Goal: Task Accomplishment & Management: Manage account settings

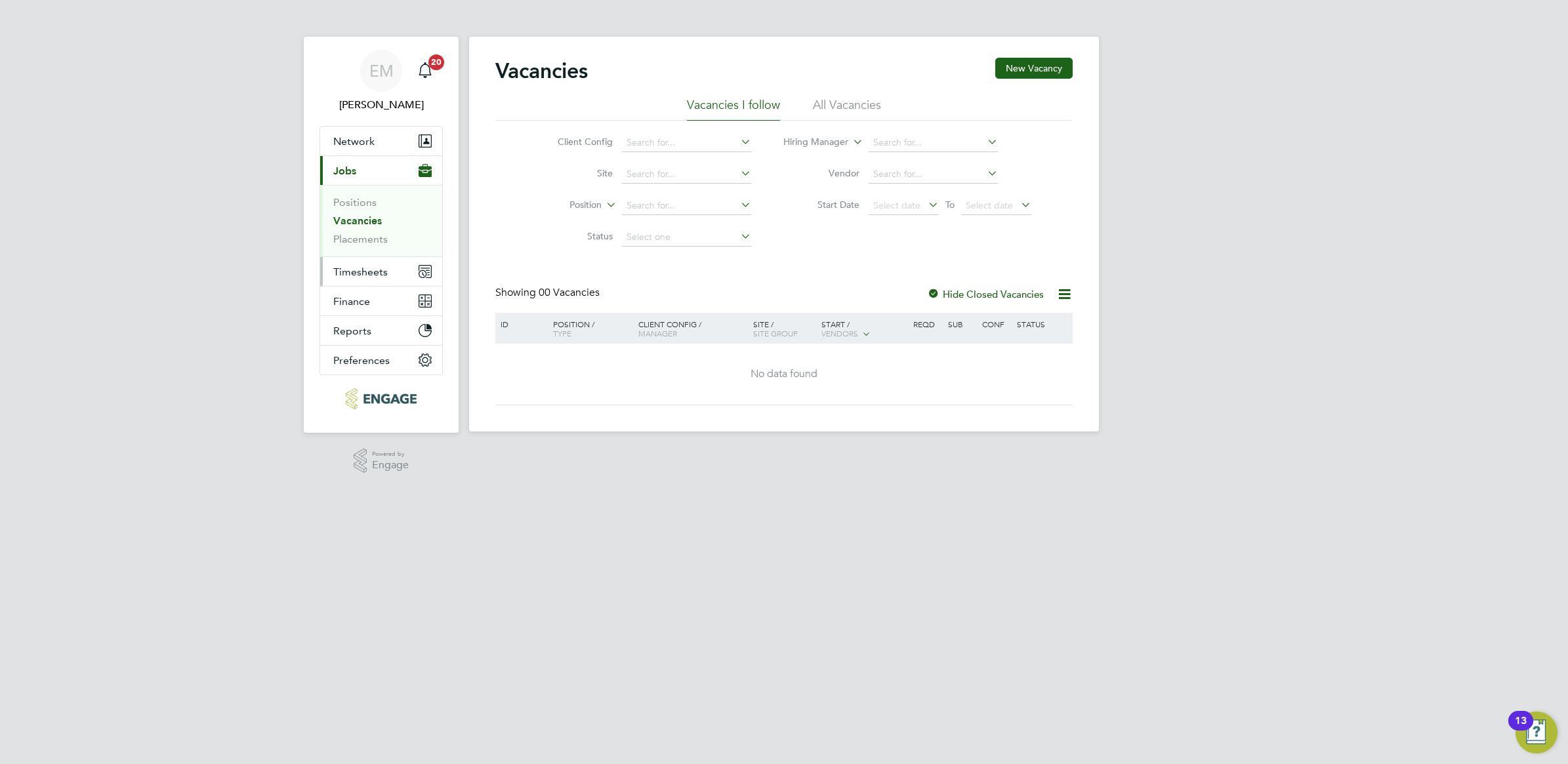
click at [352, 267] on span "Timesheets" at bounding box center [360, 272] width 55 height 13
click at [377, 271] on span "Timesheets" at bounding box center [360, 272] width 55 height 13
click at [375, 225] on link "Timesheets" at bounding box center [360, 232] width 55 height 13
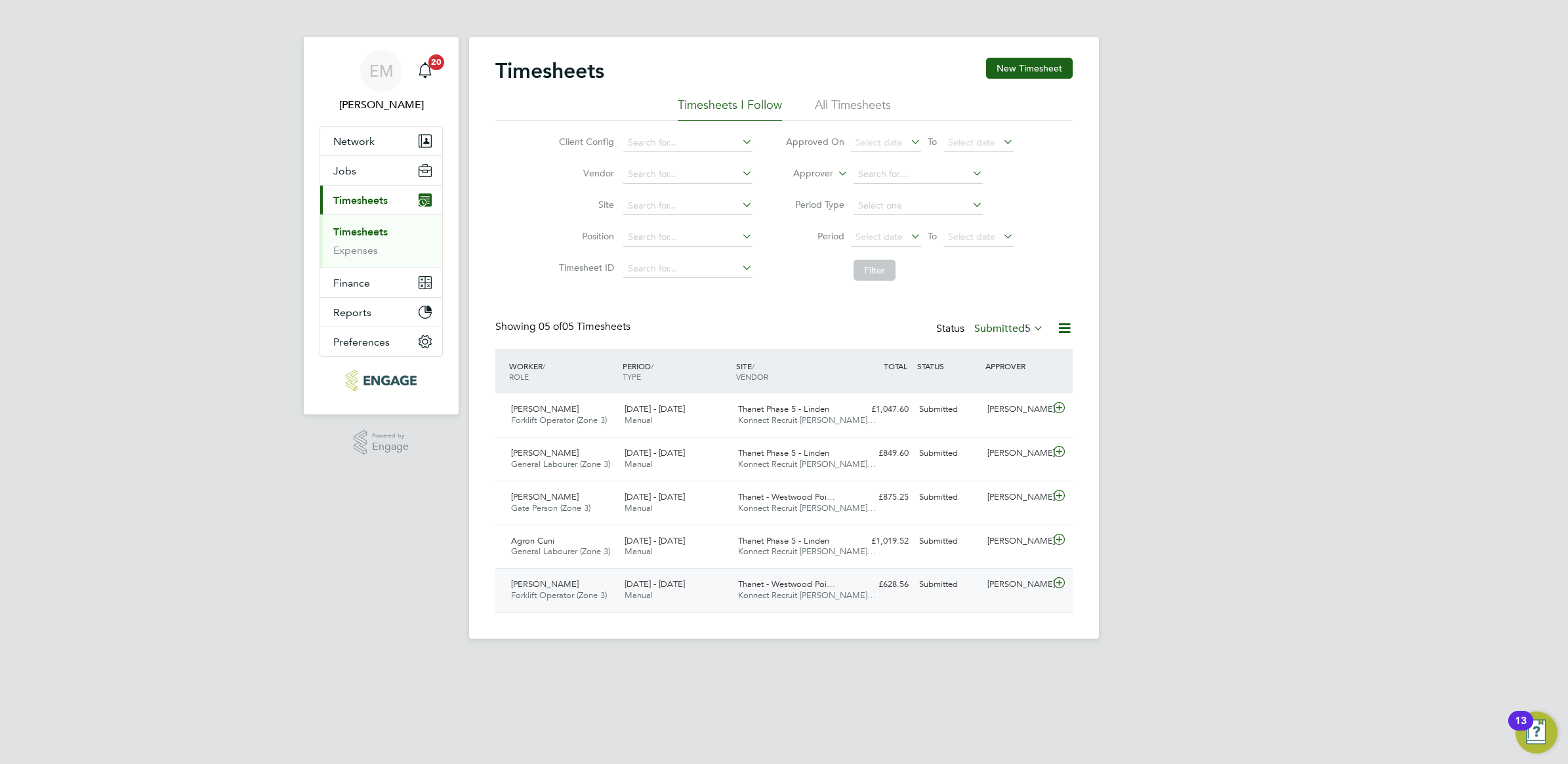
click at [1064, 582] on icon at bounding box center [1059, 582] width 17 height 10
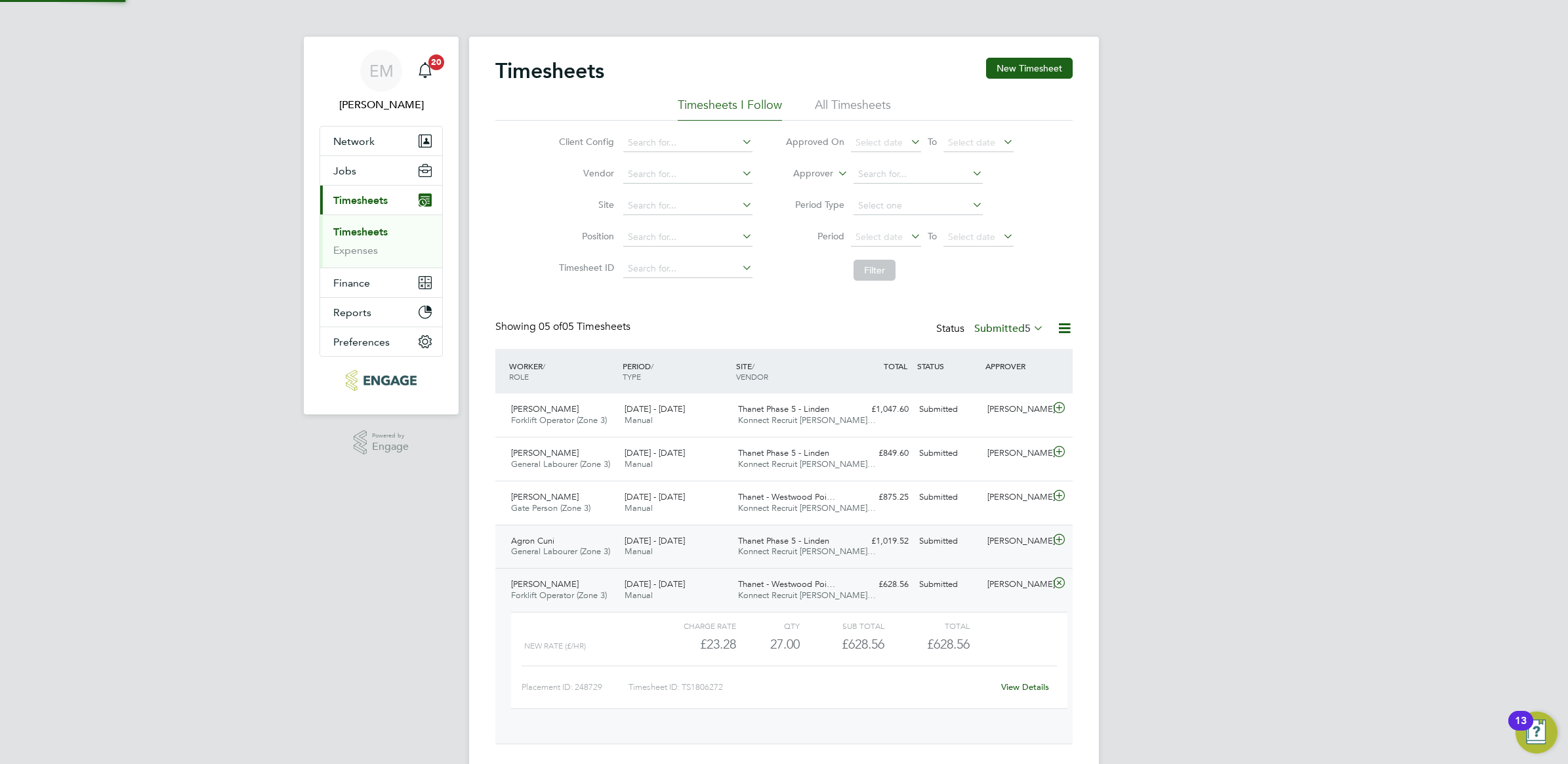
scroll to position [21, 128]
click at [1004, 689] on link "View Details" at bounding box center [1025, 687] width 48 height 11
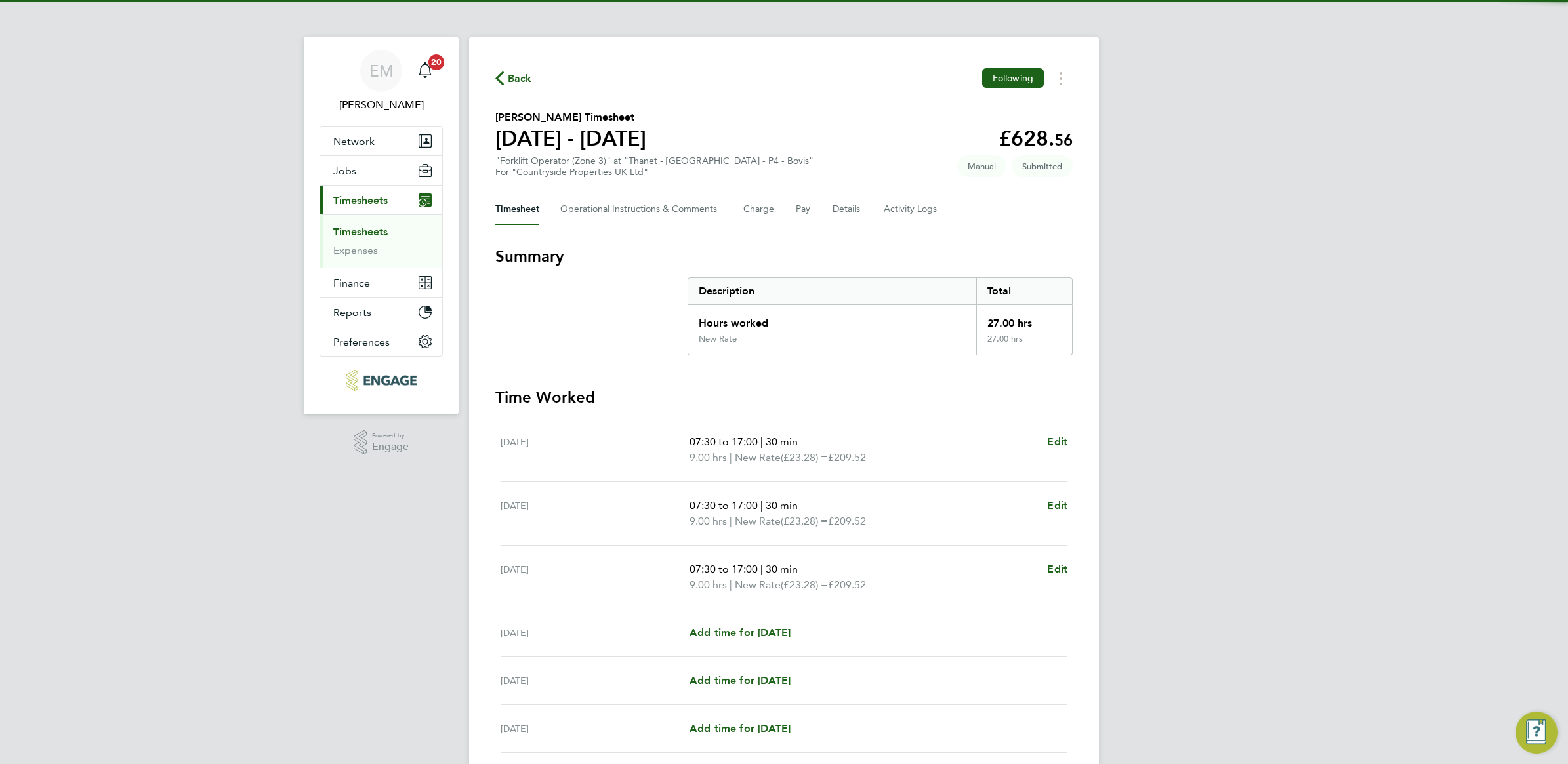
scroll to position [152, 0]
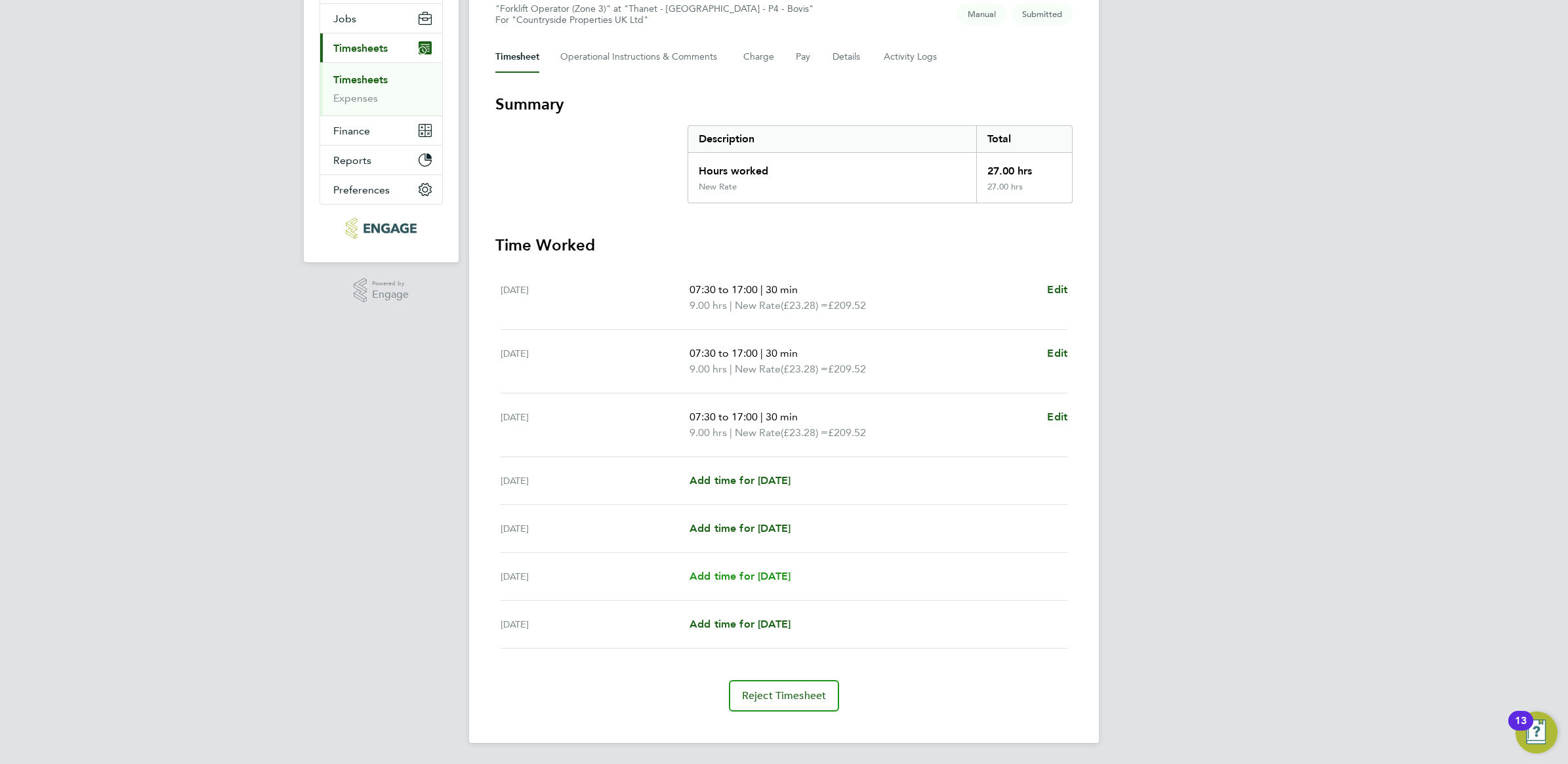
click at [744, 579] on span "Add time for [DATE]" at bounding box center [740, 576] width 101 height 13
select select "30"
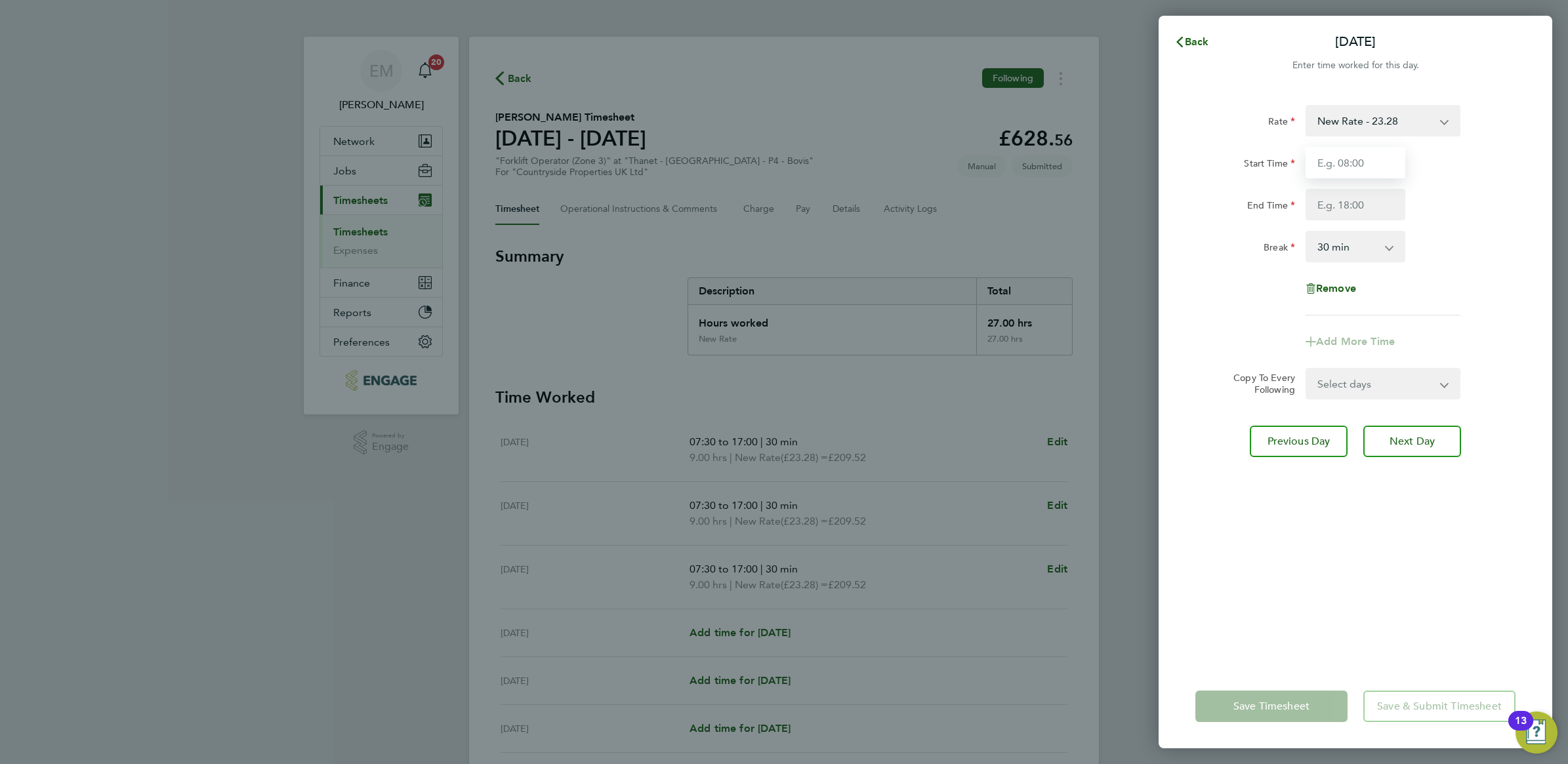
click at [1347, 152] on input "Start Time" at bounding box center [1355, 163] width 100 height 32
type input "07:30"
type input "17:00"
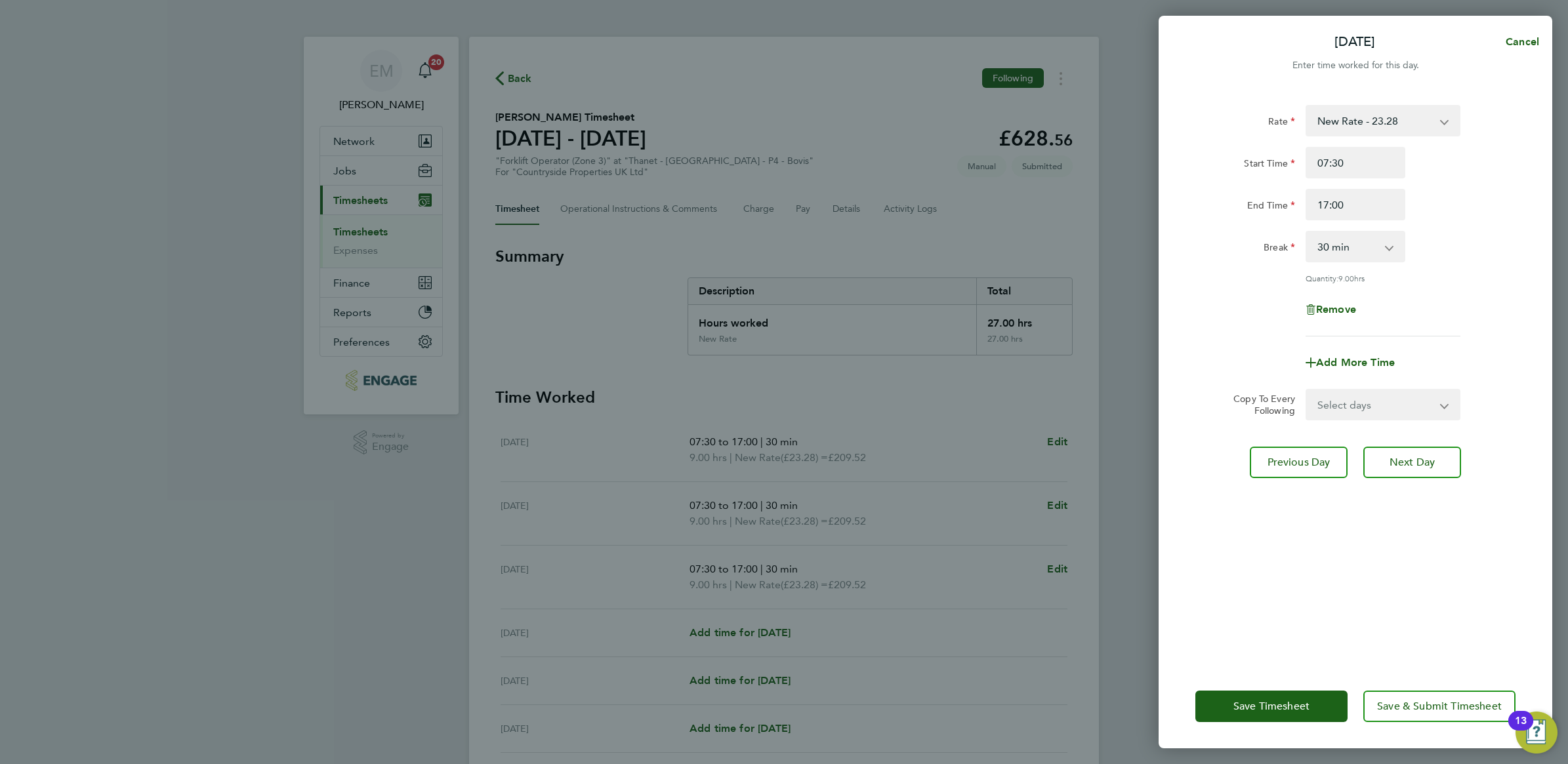
click at [1363, 555] on div "Rate New Rate - 23.28 Start Time 07:30 End Time 17:00 Break 0 min 15 min 30 min…" at bounding box center [1355, 376] width 394 height 575
click at [1415, 707] on span "Save & Submit Timesheet" at bounding box center [1439, 706] width 125 height 13
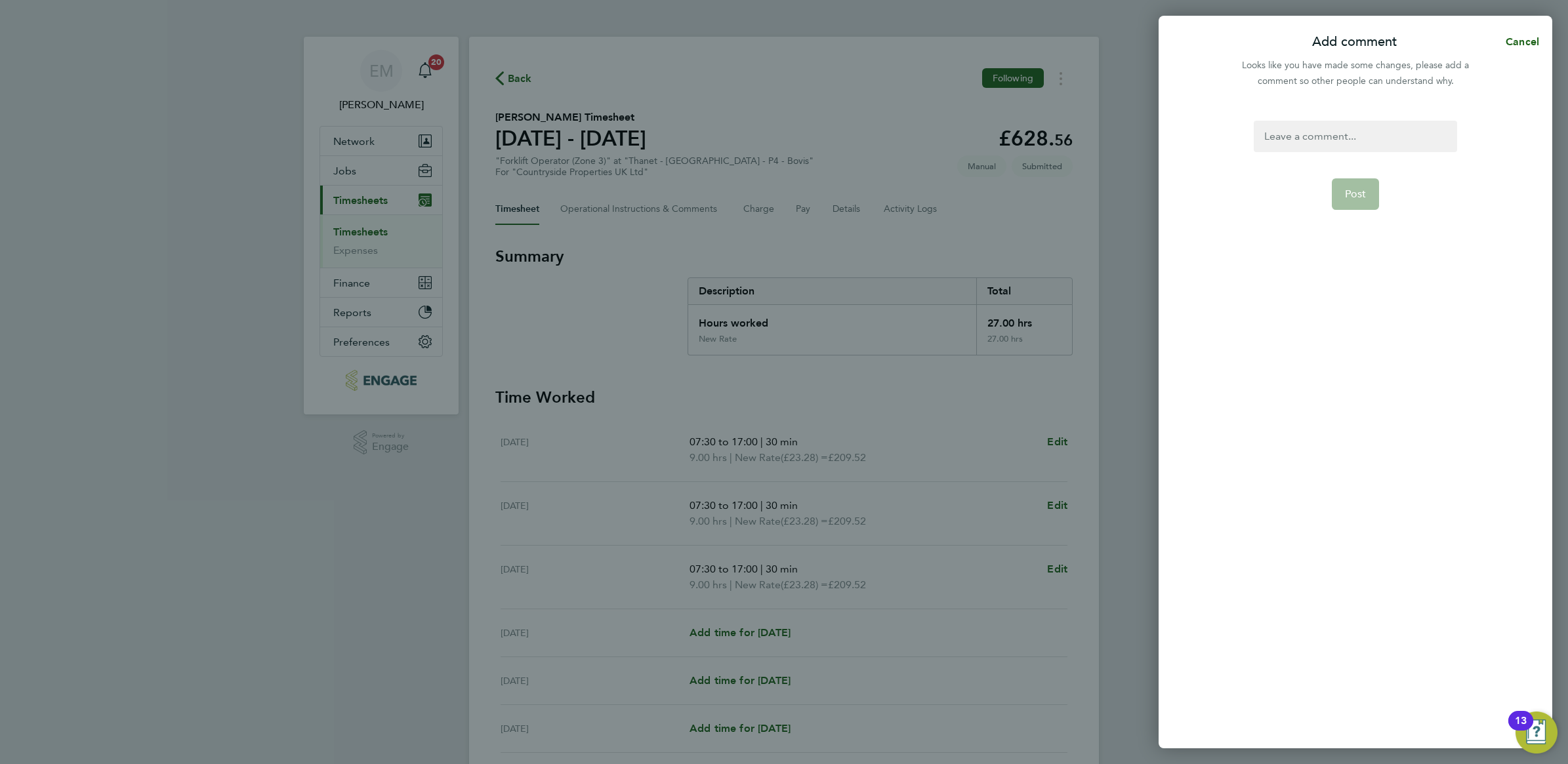
click at [1340, 142] on div at bounding box center [1355, 136] width 202 height 32
click at [1351, 189] on span "Post" at bounding box center [1355, 194] width 21 height 13
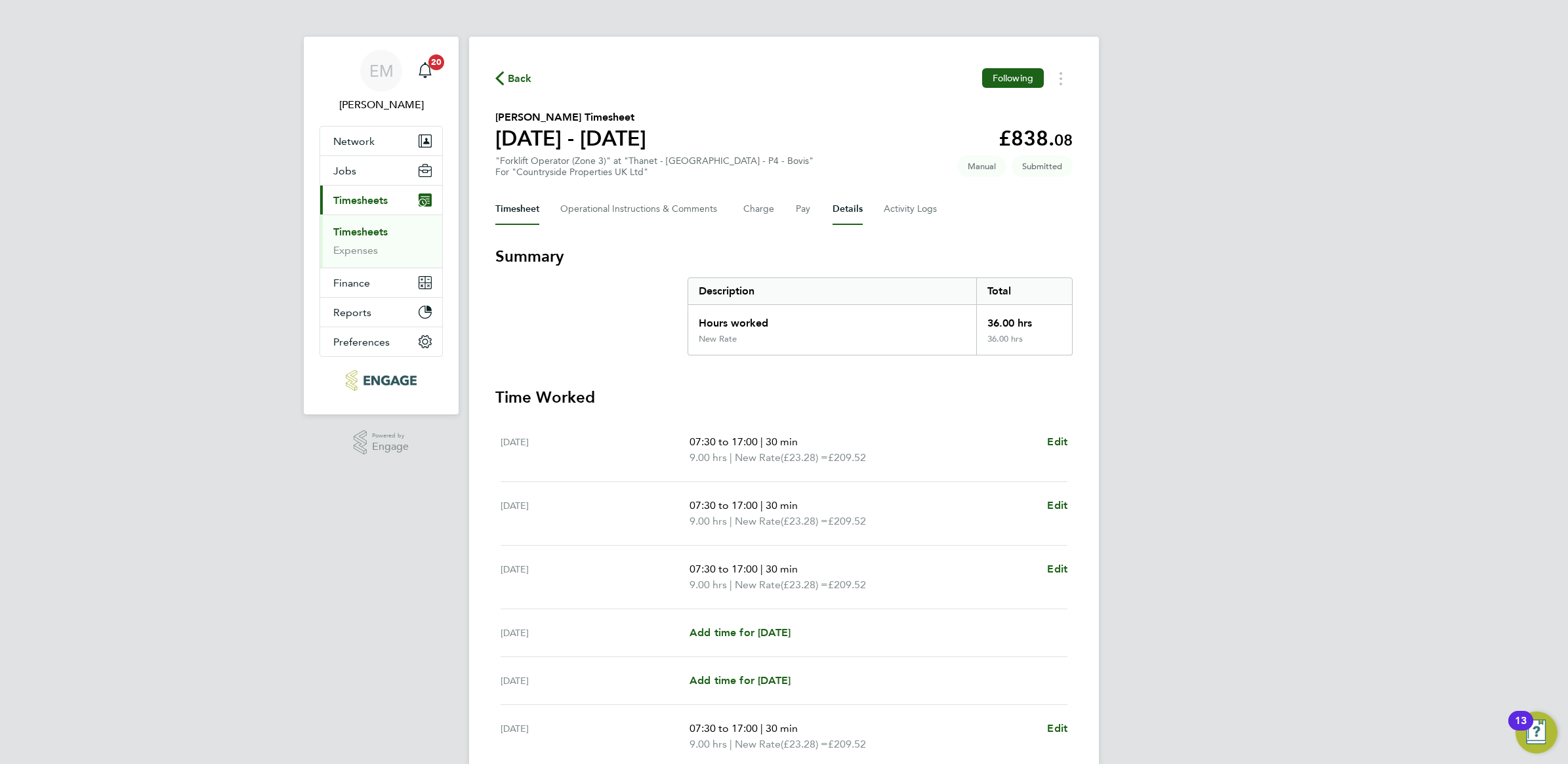
click at [845, 208] on button "Details" at bounding box center [847, 209] width 30 height 32
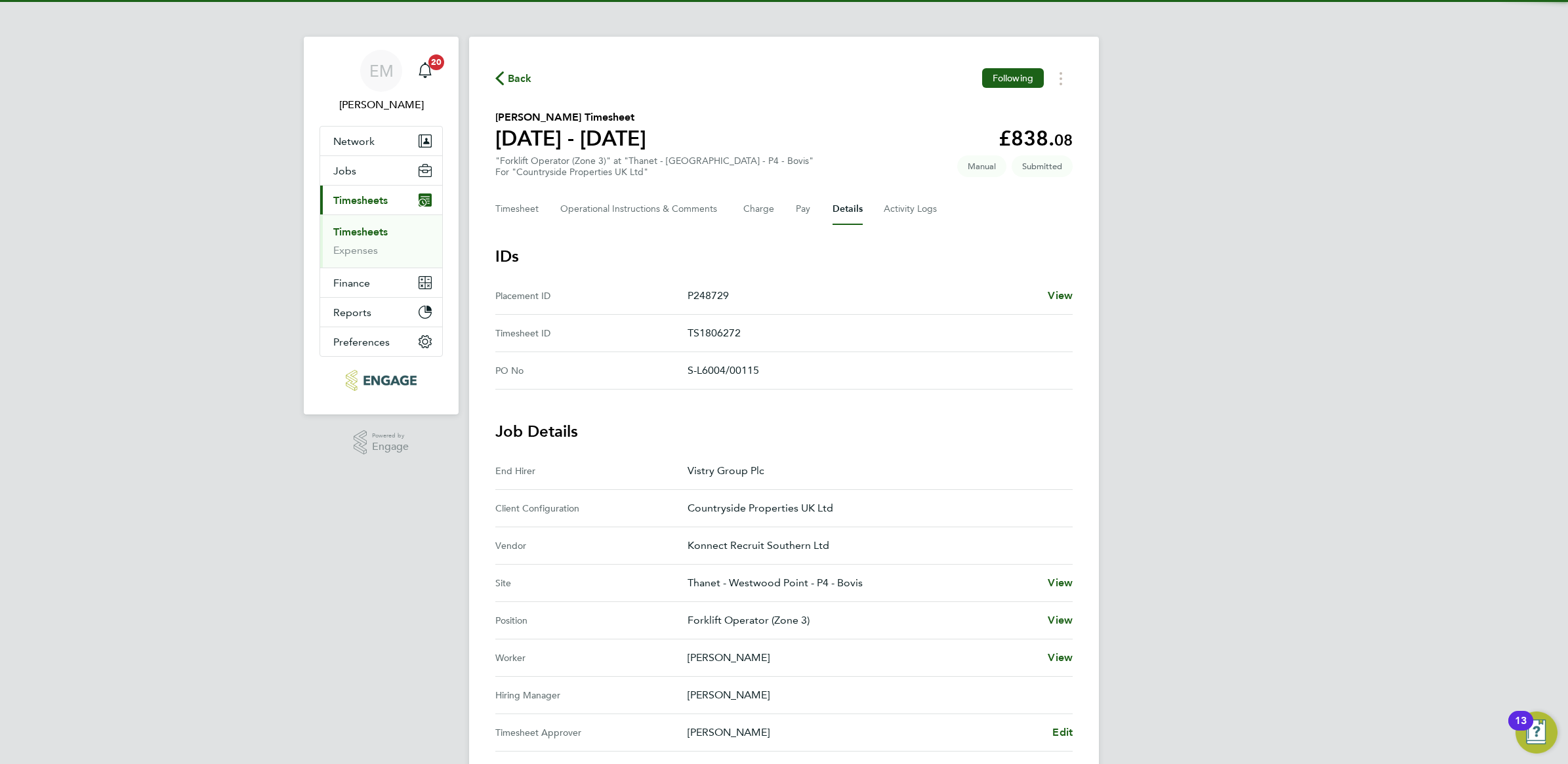
scroll to position [246, 0]
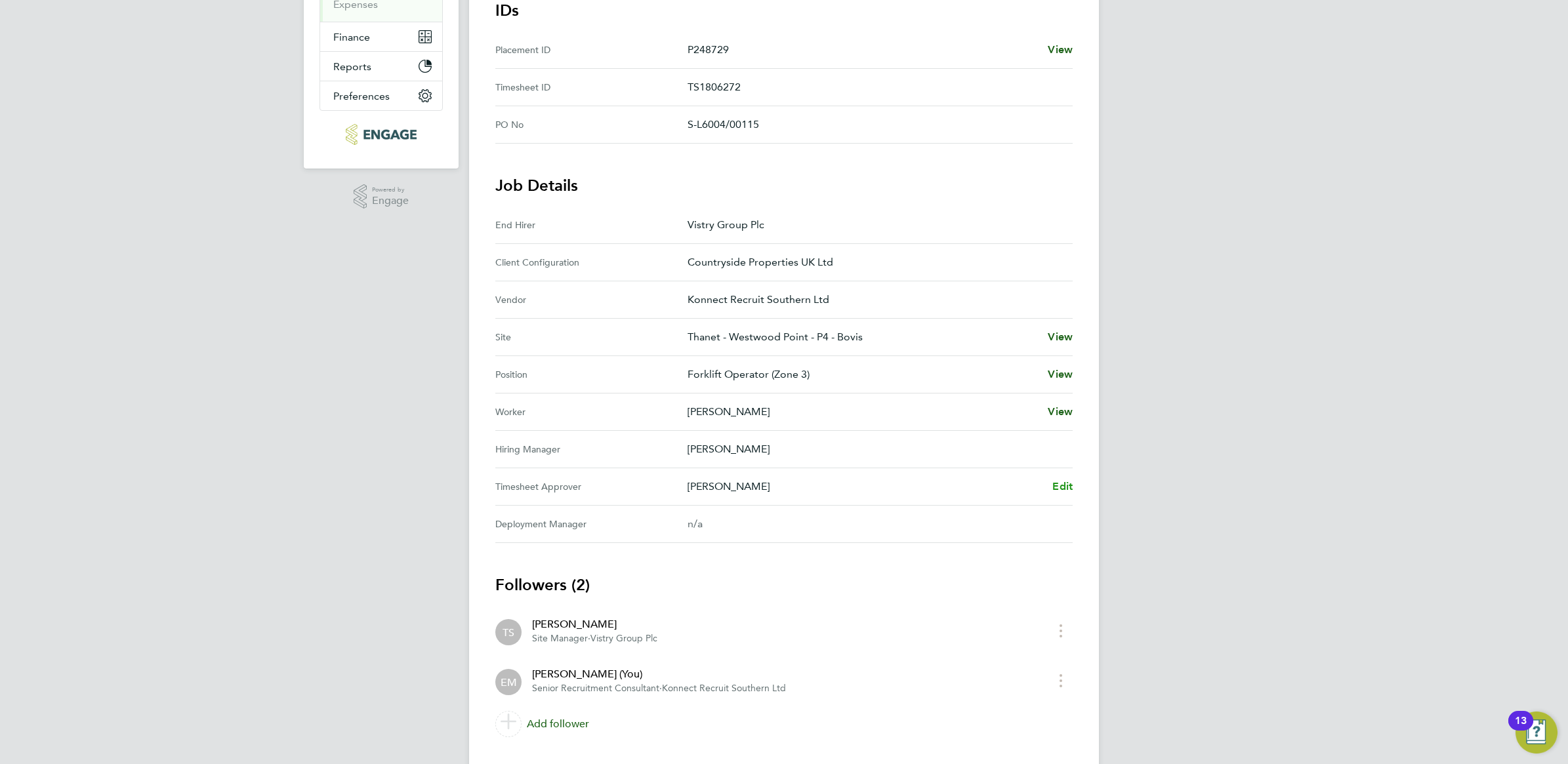
click at [1063, 486] on span "Edit" at bounding box center [1063, 486] width 21 height 13
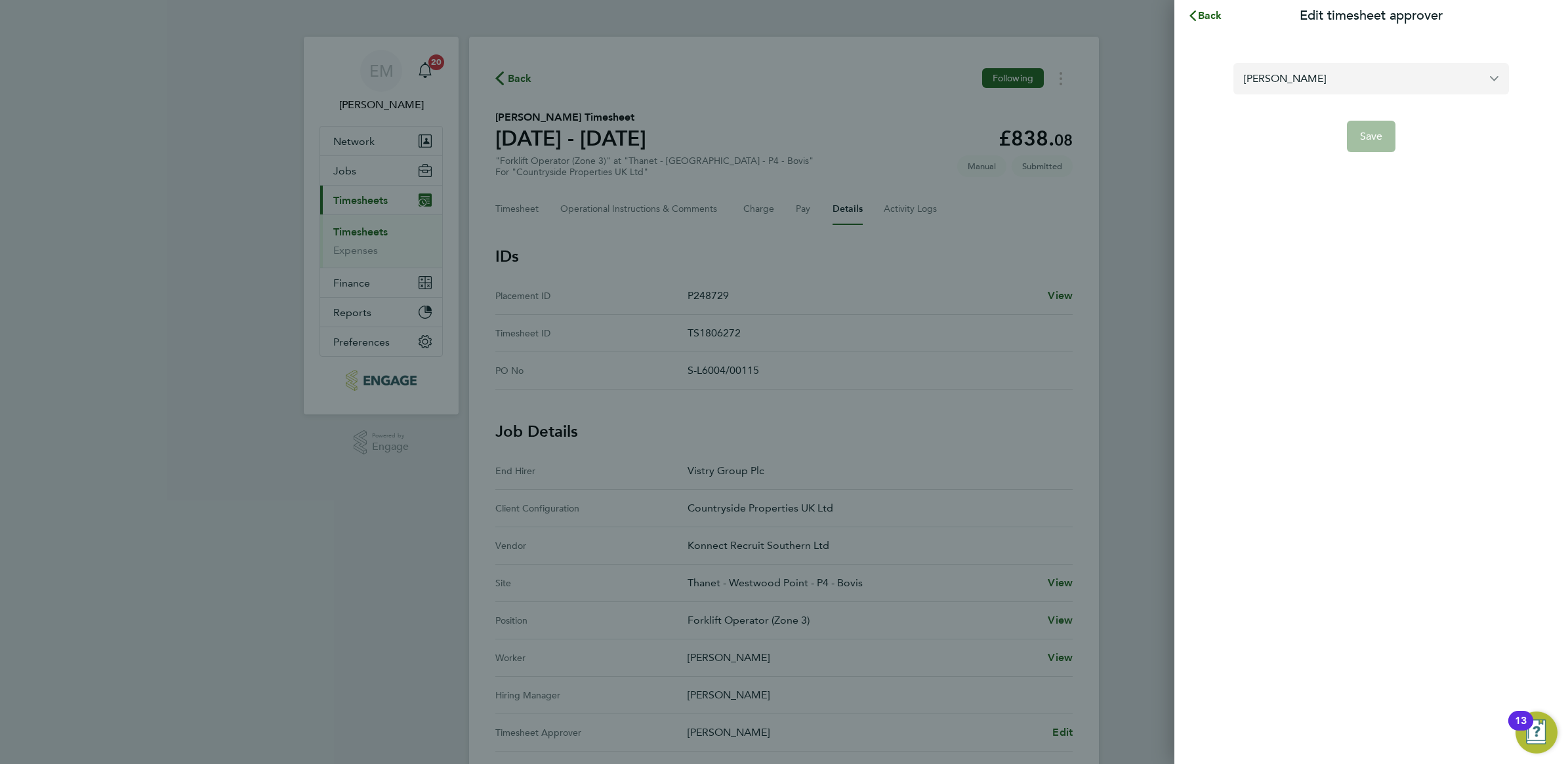
click at [1301, 63] on input "[PERSON_NAME]" at bounding box center [1370, 78] width 275 height 31
click at [1312, 119] on li "[PERSON_NAME]" at bounding box center [1377, 110] width 265 height 33
type input "[PERSON_NAME]"
click at [1366, 134] on span "Save" at bounding box center [1371, 136] width 23 height 13
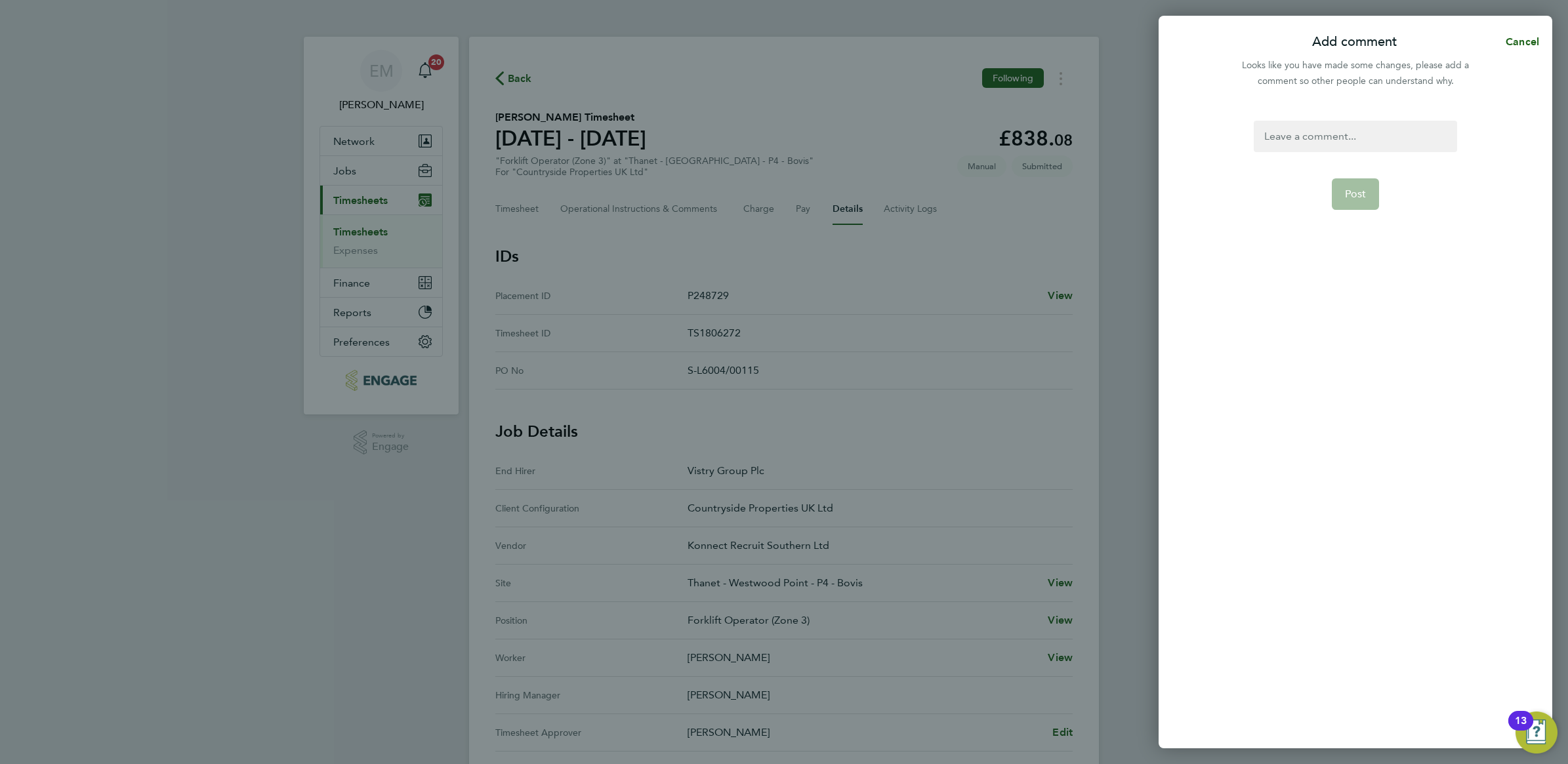
click at [1297, 133] on div at bounding box center [1355, 136] width 202 height 32
click at [1312, 135] on div at bounding box center [1355, 136] width 202 height 32
click at [1355, 179] on button "Post" at bounding box center [1355, 194] width 48 height 32
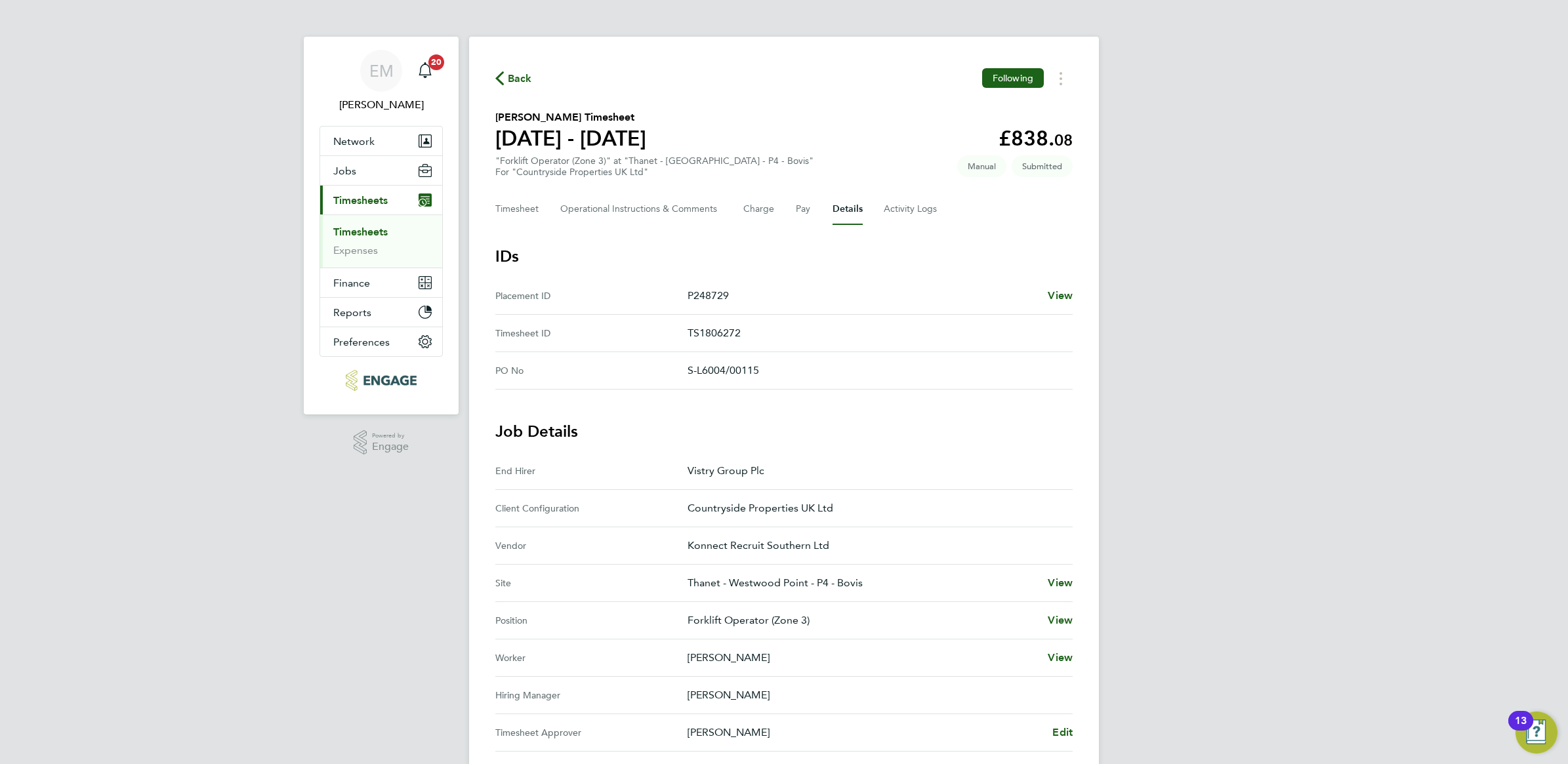
click at [518, 79] on span "Back" at bounding box center [520, 79] width 25 height 16
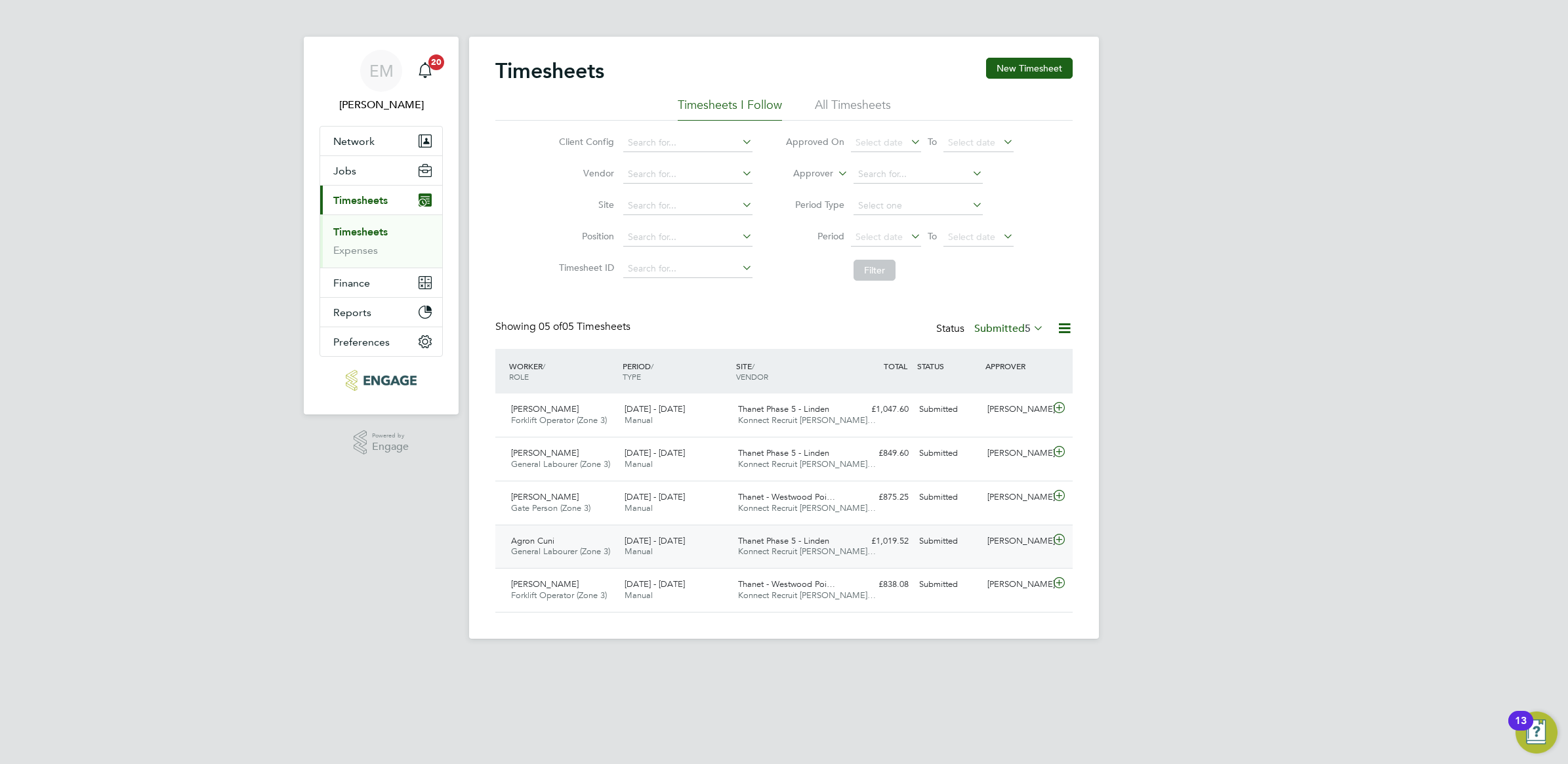
click at [1066, 542] on icon at bounding box center [1059, 539] width 17 height 10
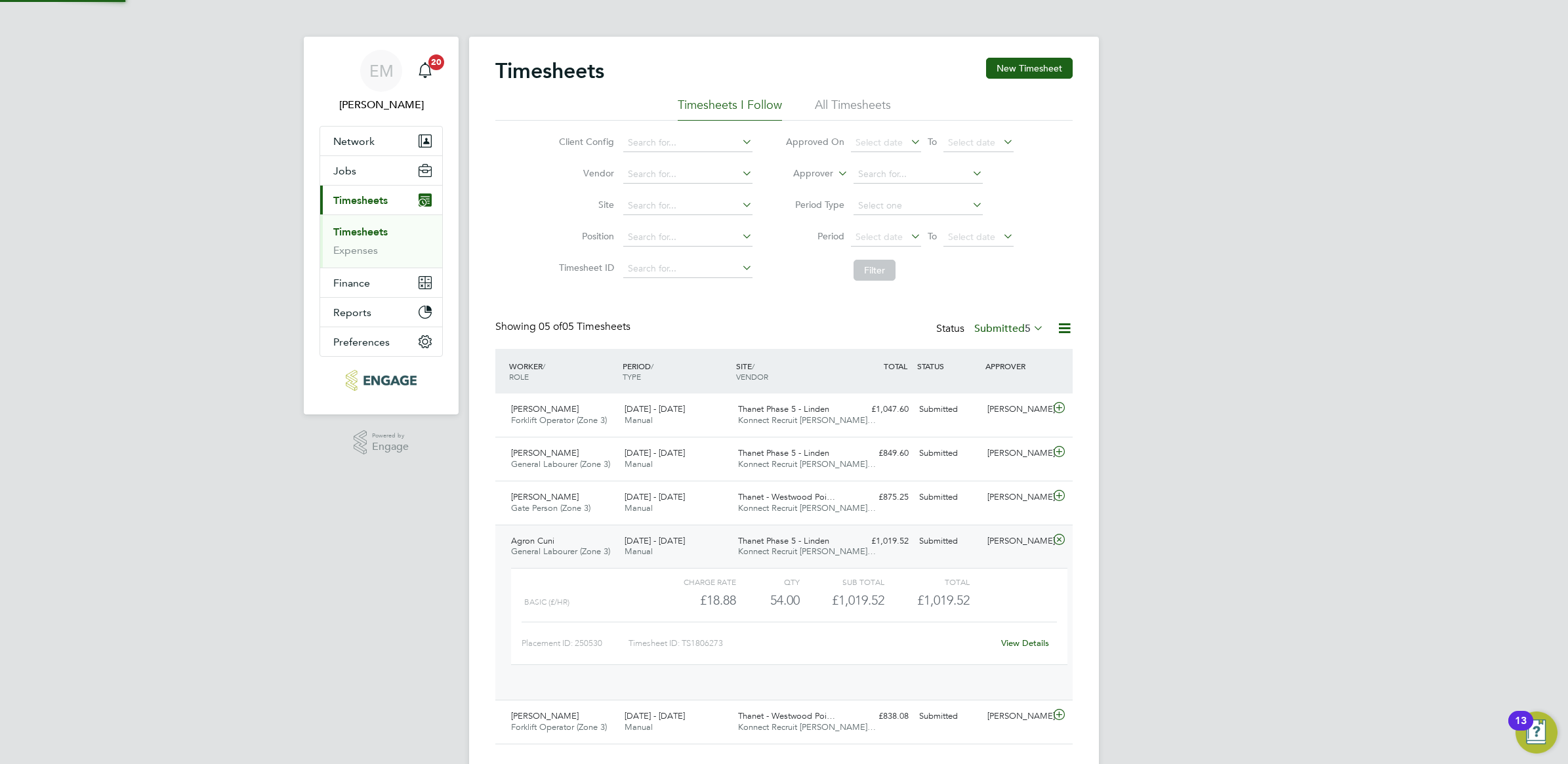
scroll to position [21, 128]
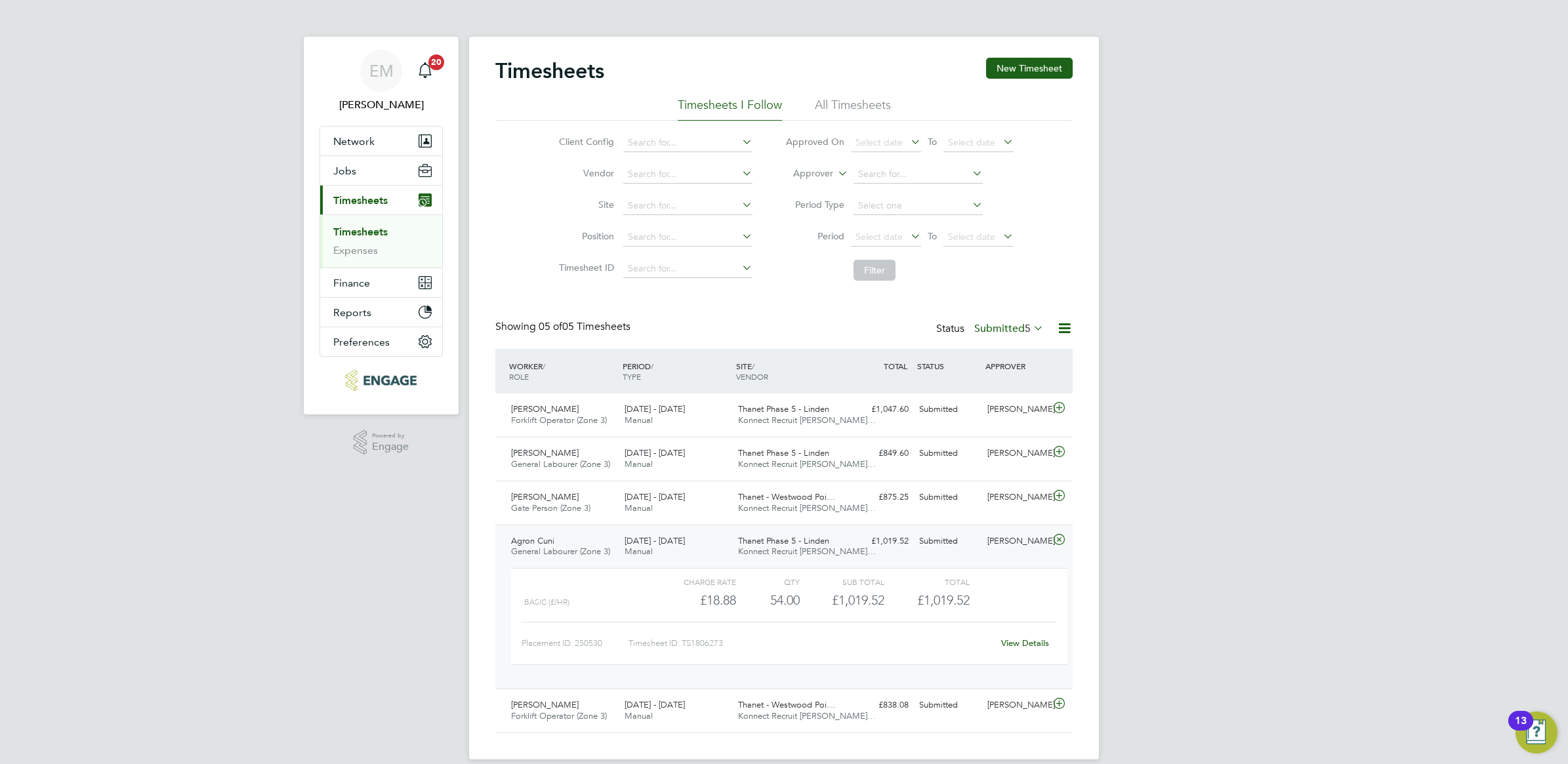
click at [1004, 643] on link "View Details" at bounding box center [1025, 643] width 48 height 11
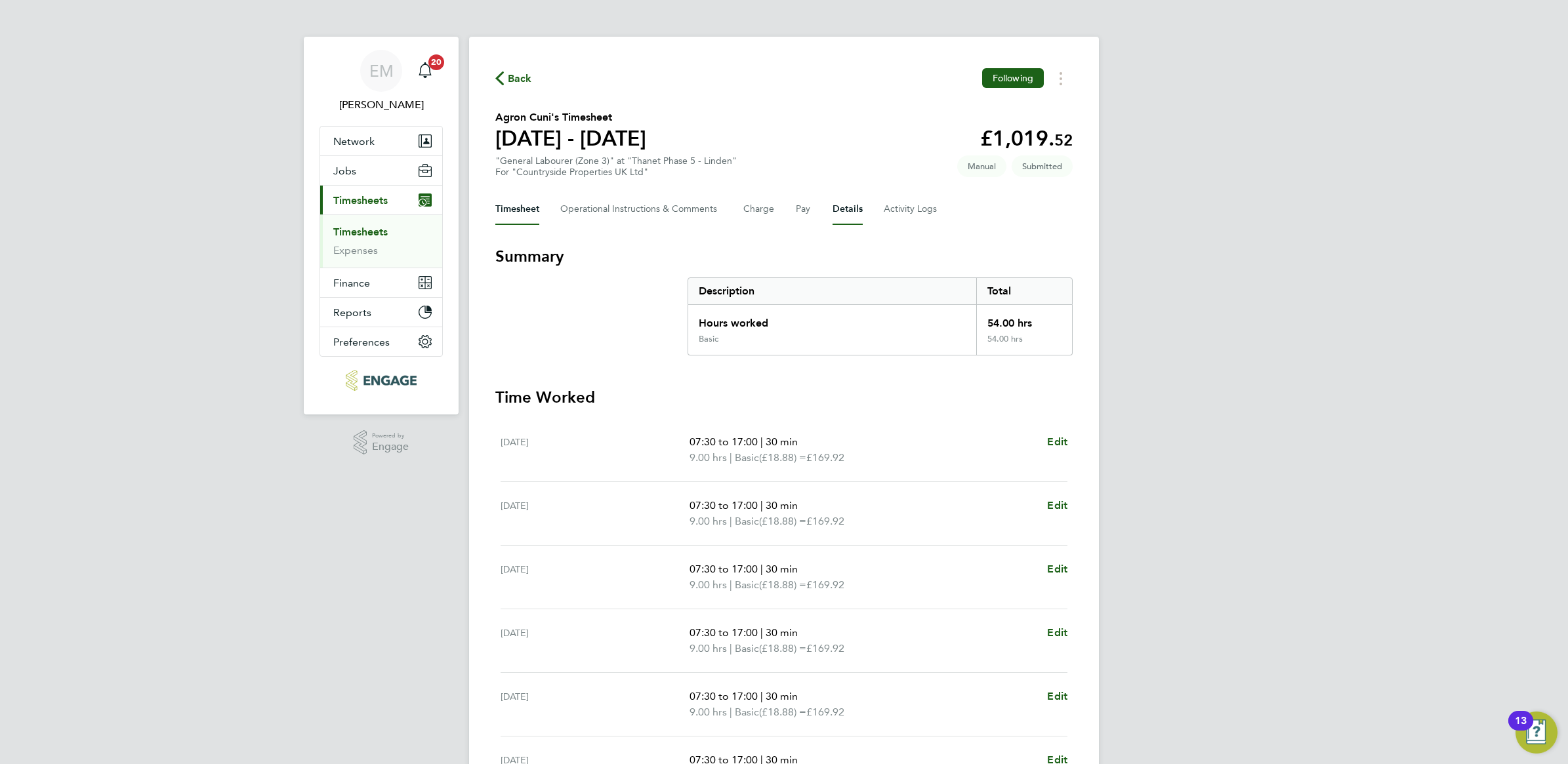
click at [854, 212] on button "Details" at bounding box center [847, 209] width 30 height 32
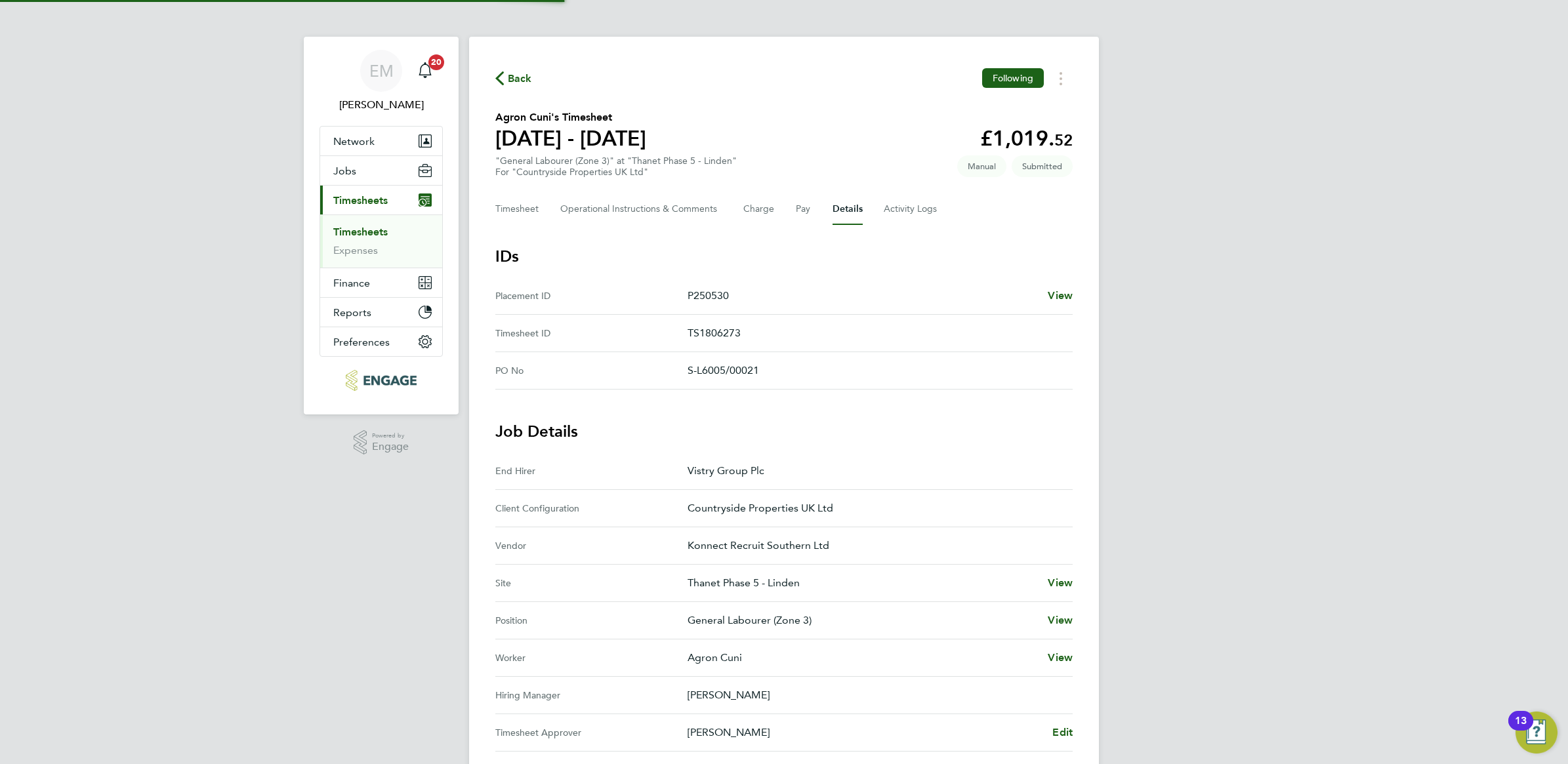
scroll to position [82, 0]
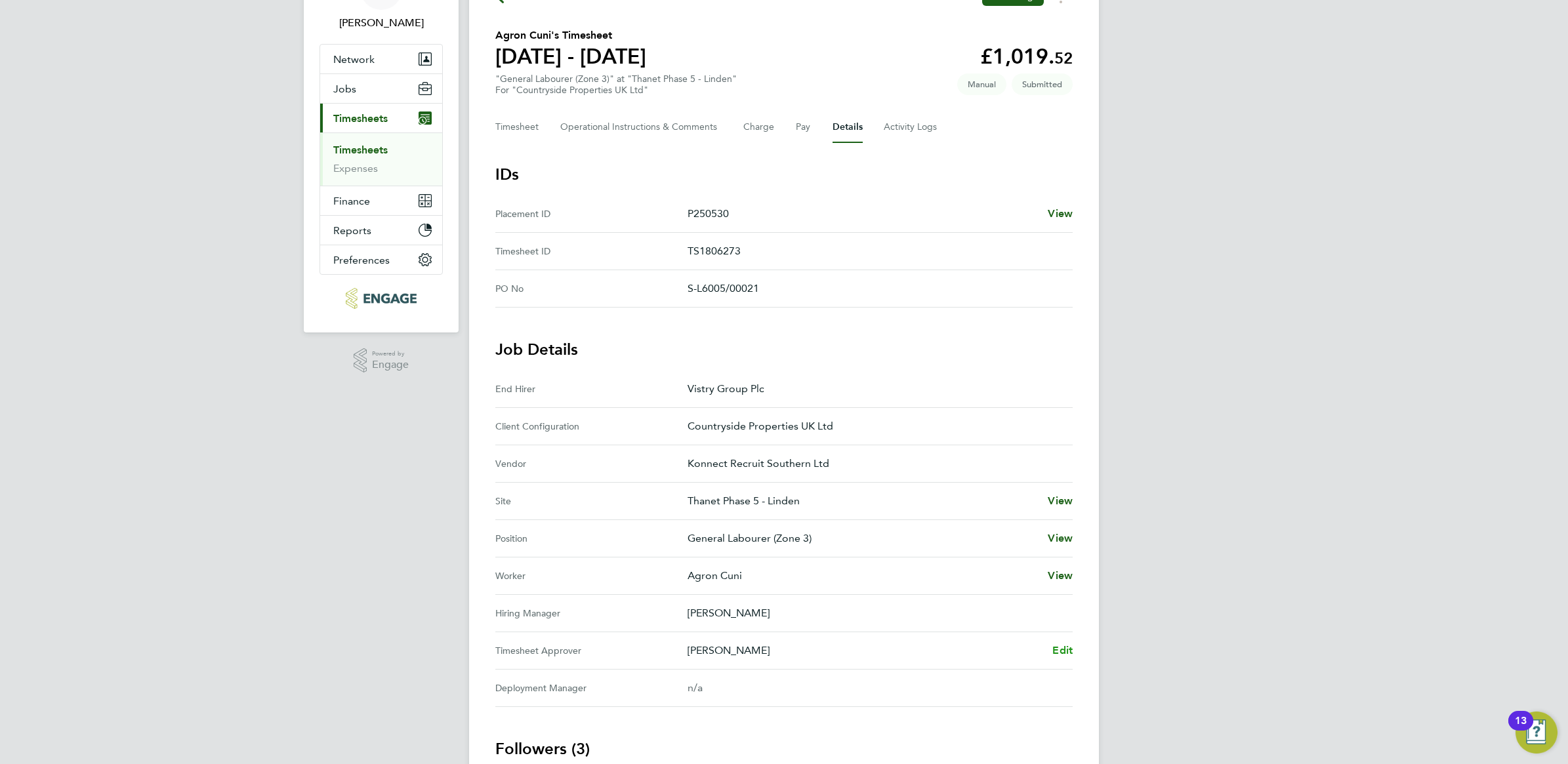
click at [1062, 656] on span "Edit" at bounding box center [1063, 651] width 21 height 13
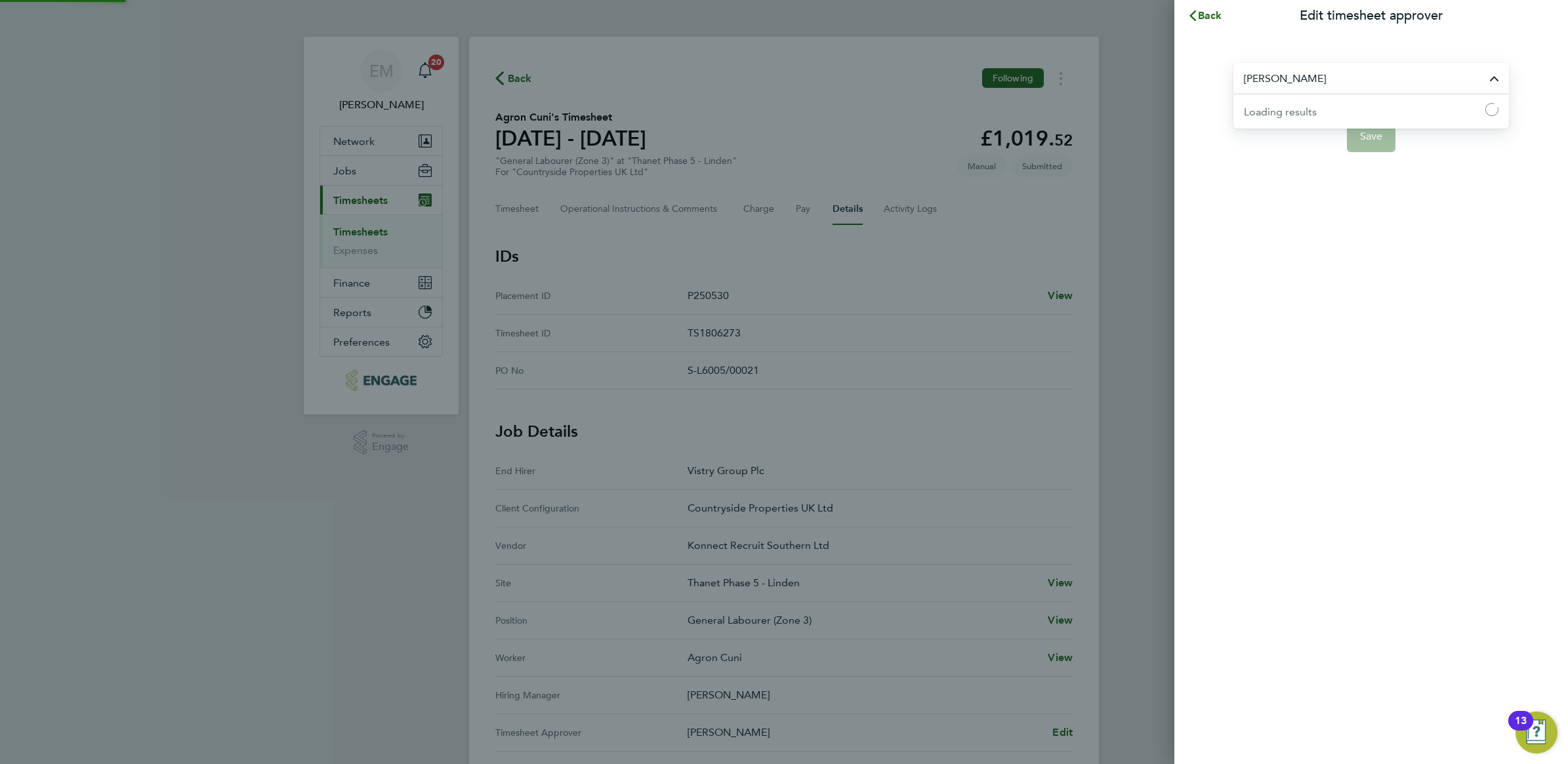
click at [1296, 85] on input "[PERSON_NAME]" at bounding box center [1370, 78] width 275 height 31
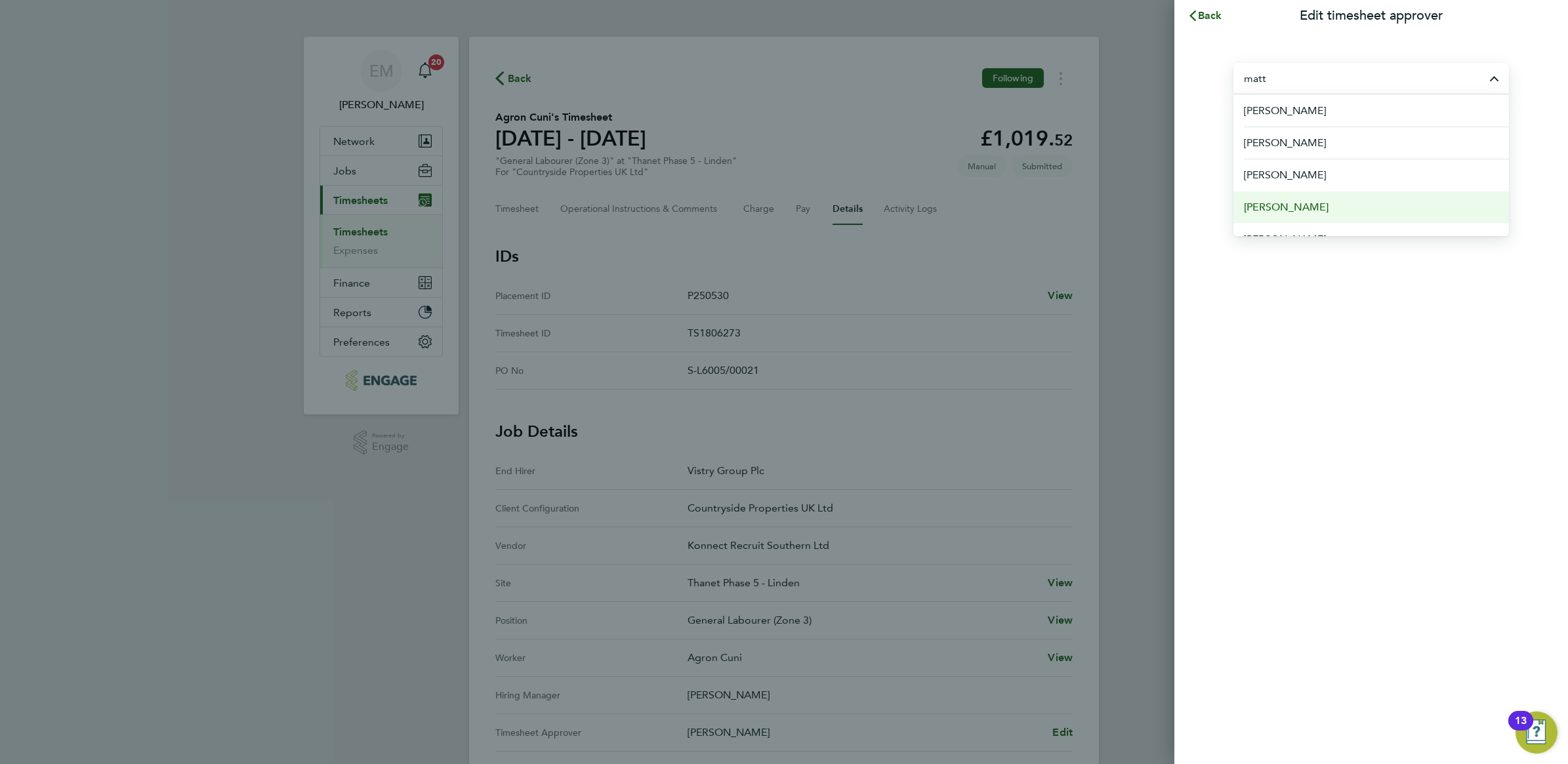
scroll to position [82, 0]
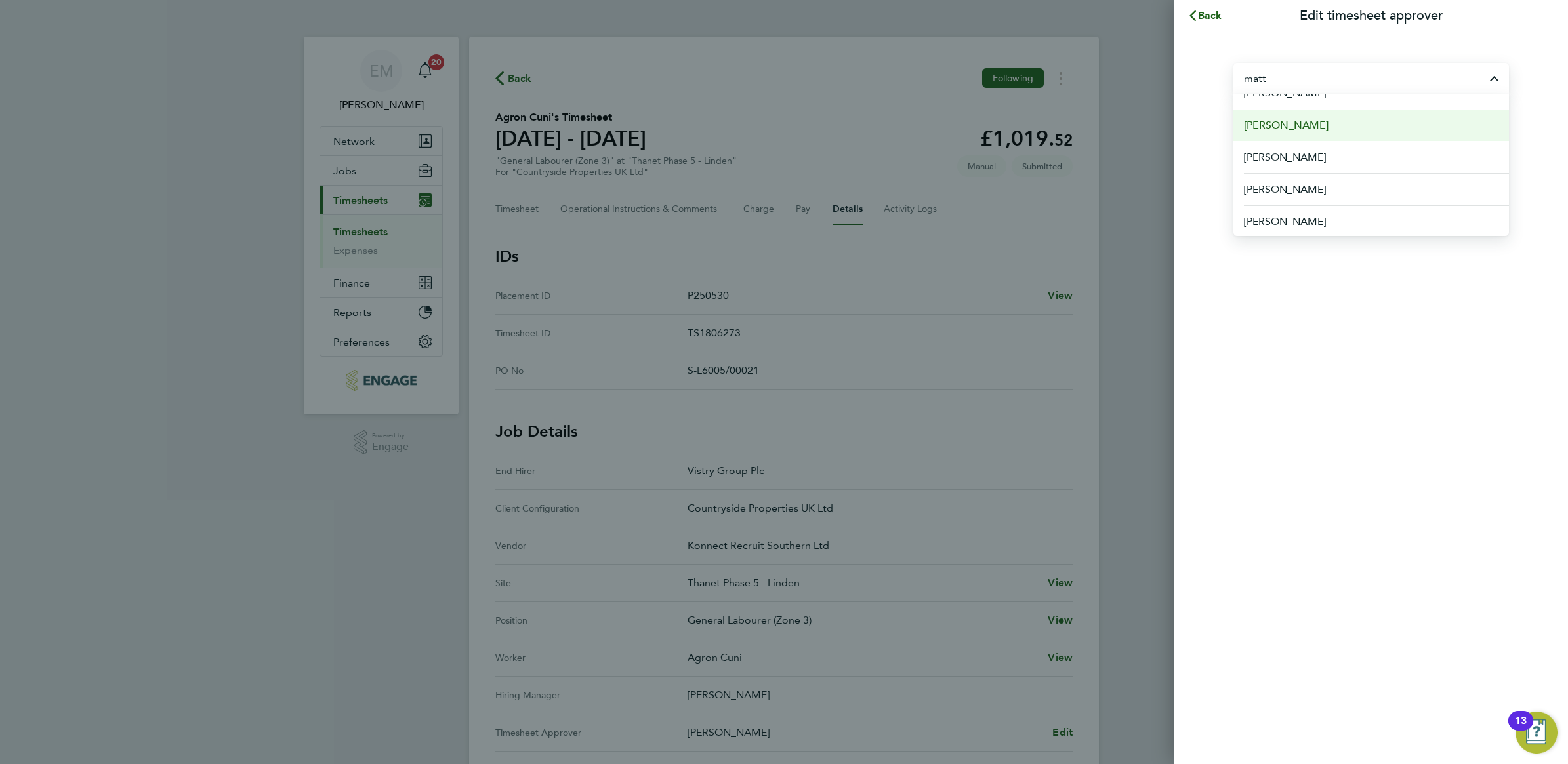
click at [1301, 198] on li "[PERSON_NAME]" at bounding box center [1377, 189] width 265 height 33
type input "[PERSON_NAME]"
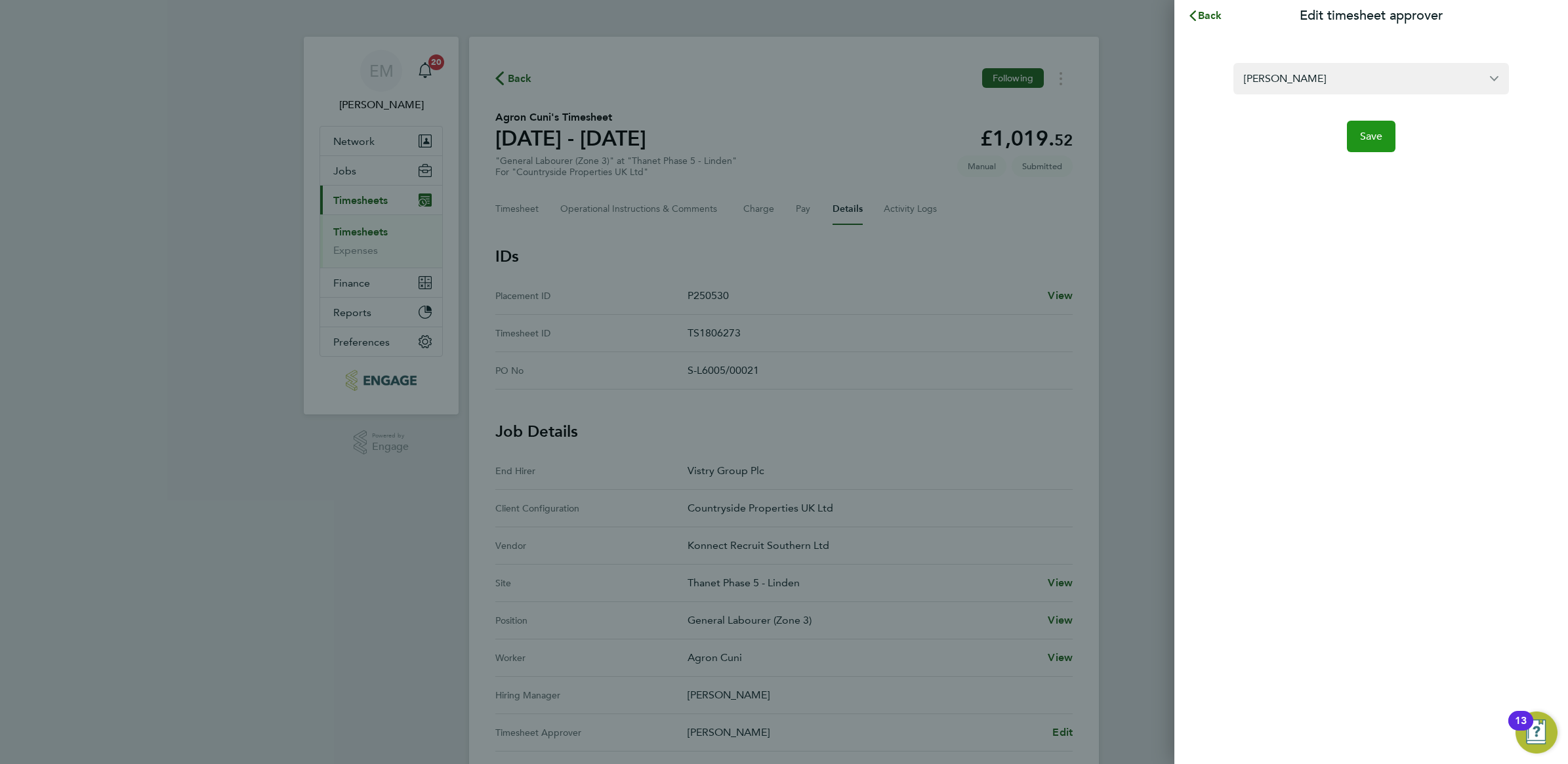
click at [1374, 146] on button "Save" at bounding box center [1371, 136] width 49 height 32
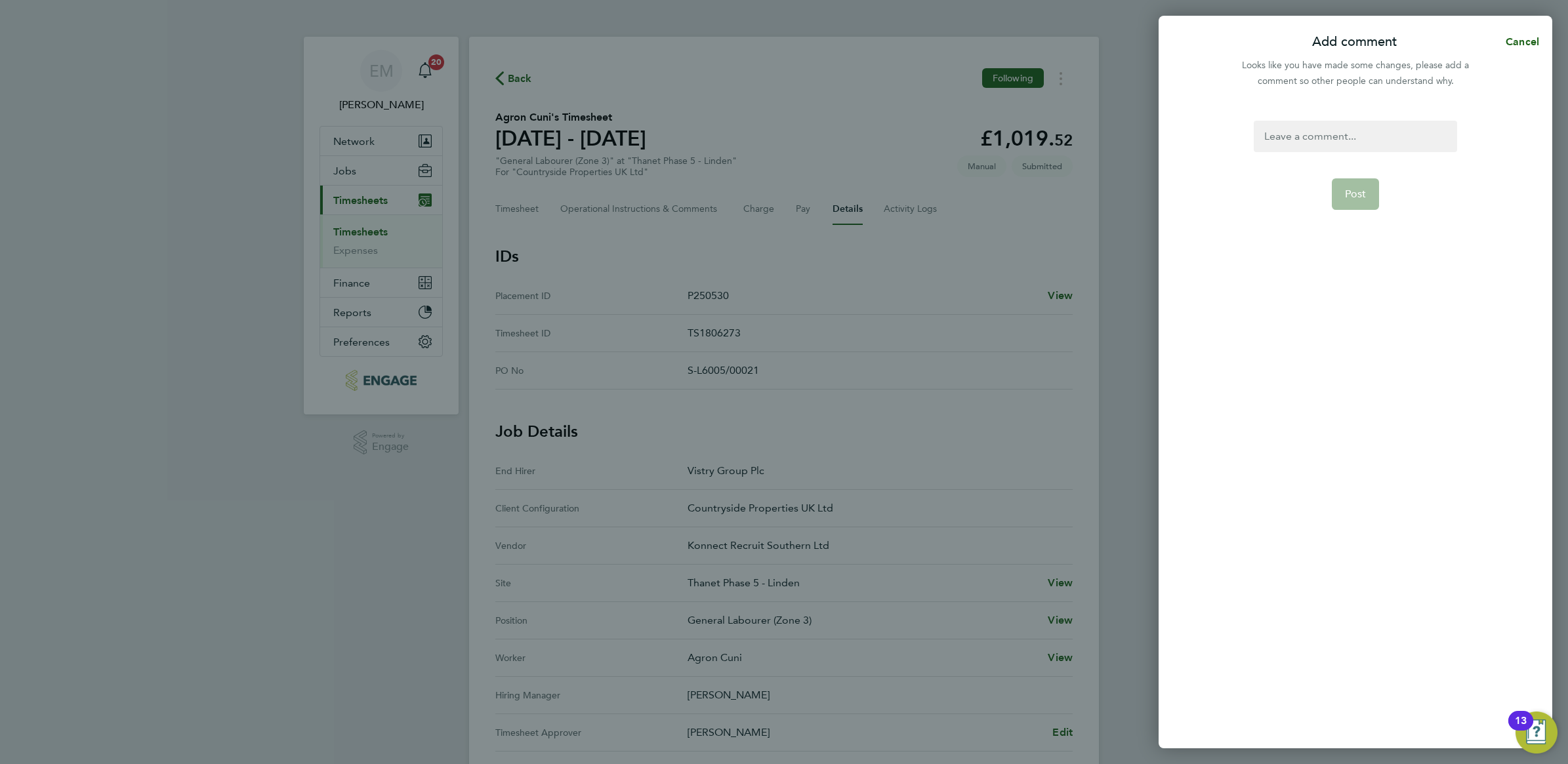
click at [1327, 131] on div at bounding box center [1355, 136] width 202 height 32
click at [1323, 138] on div at bounding box center [1355, 136] width 202 height 32
click at [1343, 177] on form "resub Post" at bounding box center [1355, 324] width 213 height 408
click at [1356, 207] on button "Post" at bounding box center [1355, 194] width 48 height 32
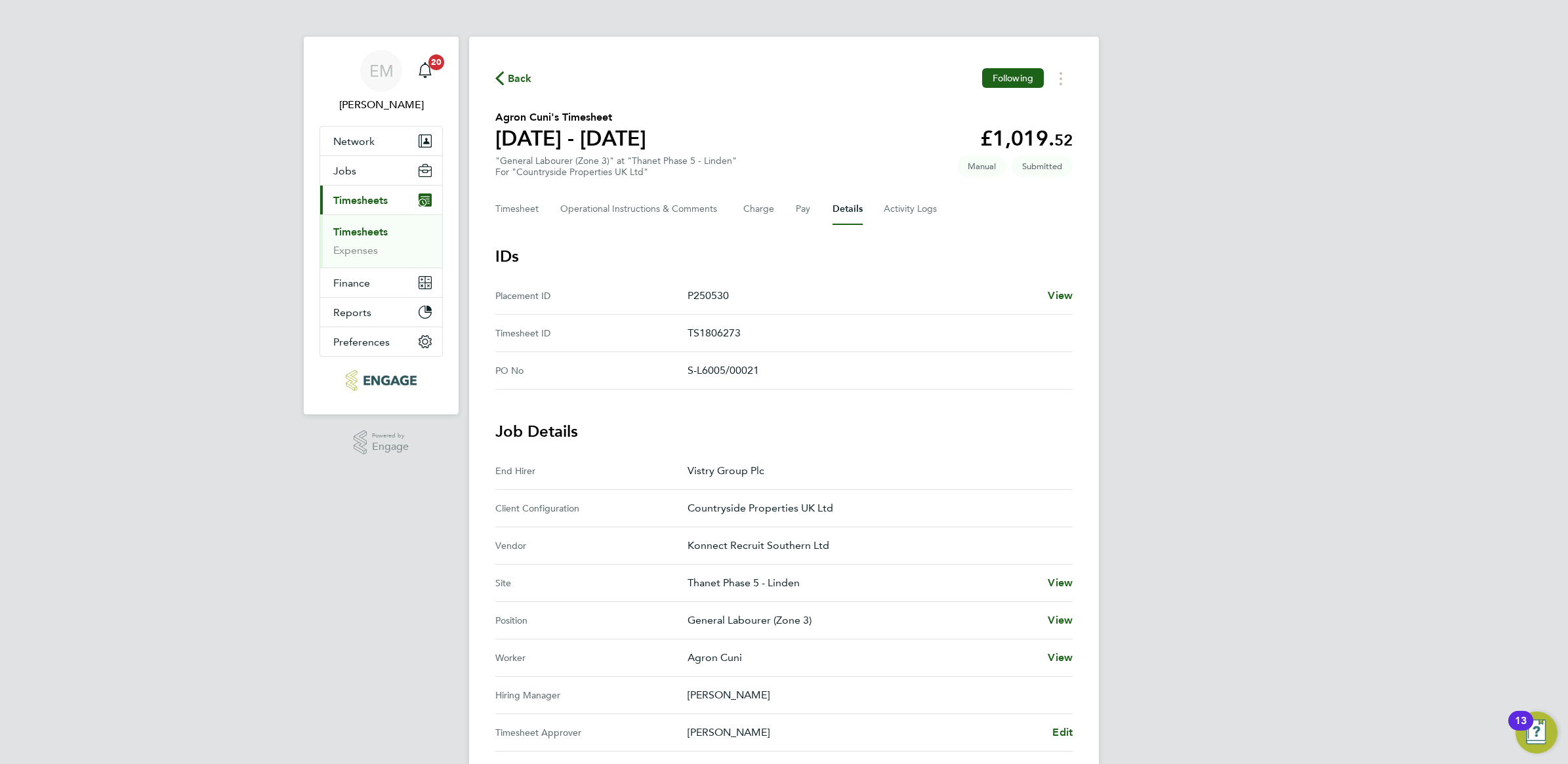
click at [524, 83] on span "Back" at bounding box center [520, 79] width 25 height 16
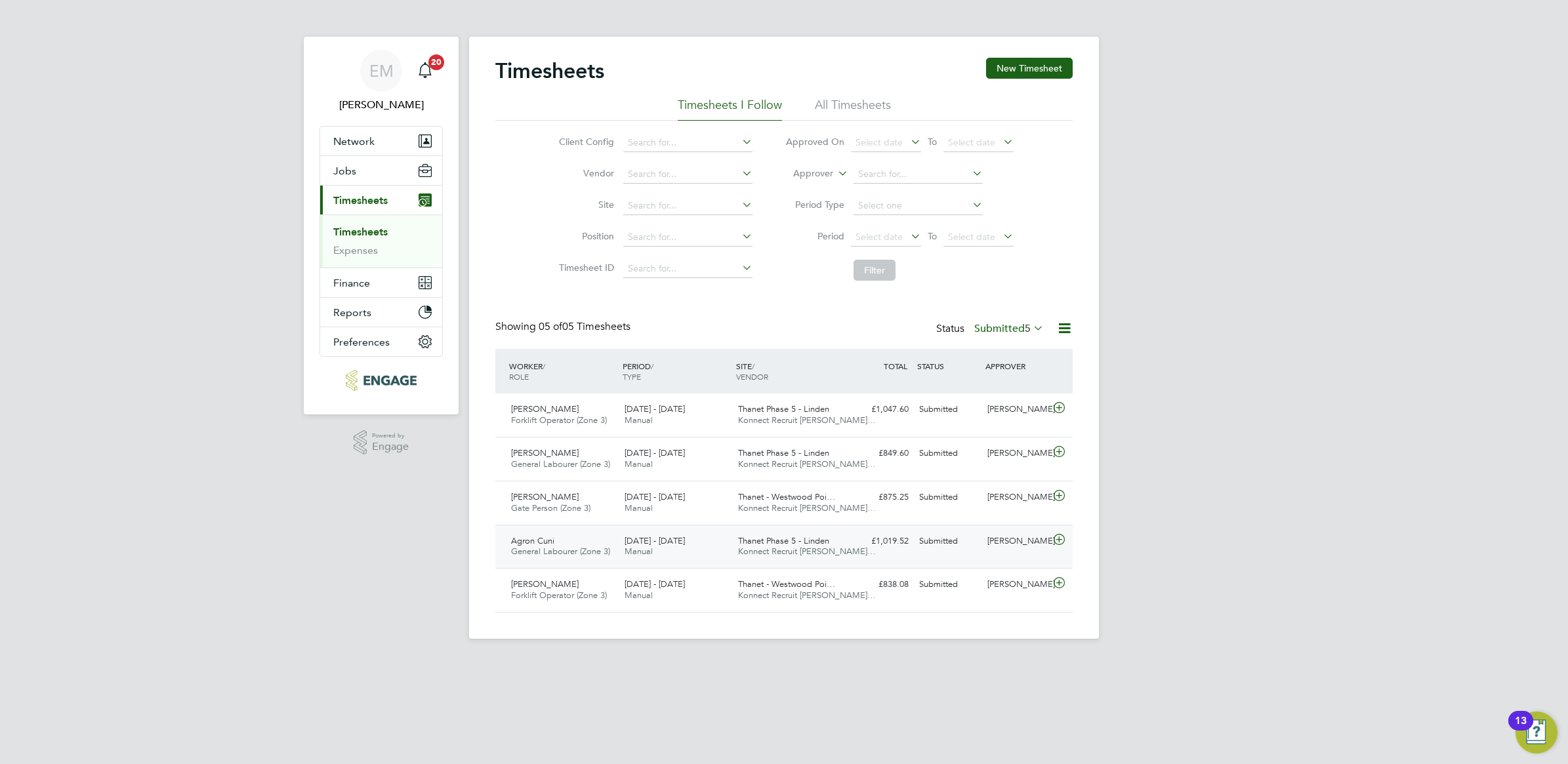
click at [1060, 544] on icon at bounding box center [1059, 539] width 17 height 10
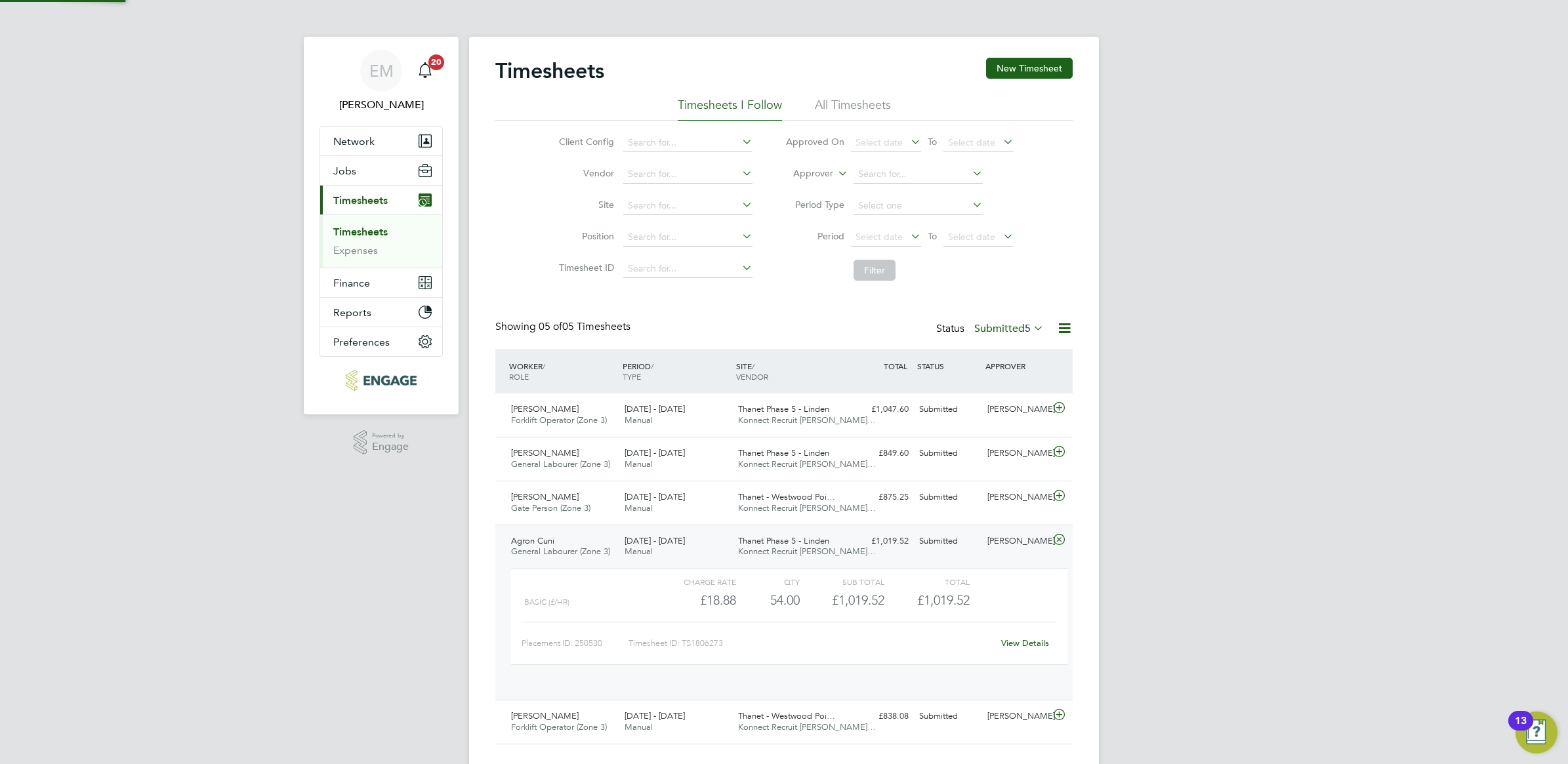
scroll to position [21, 128]
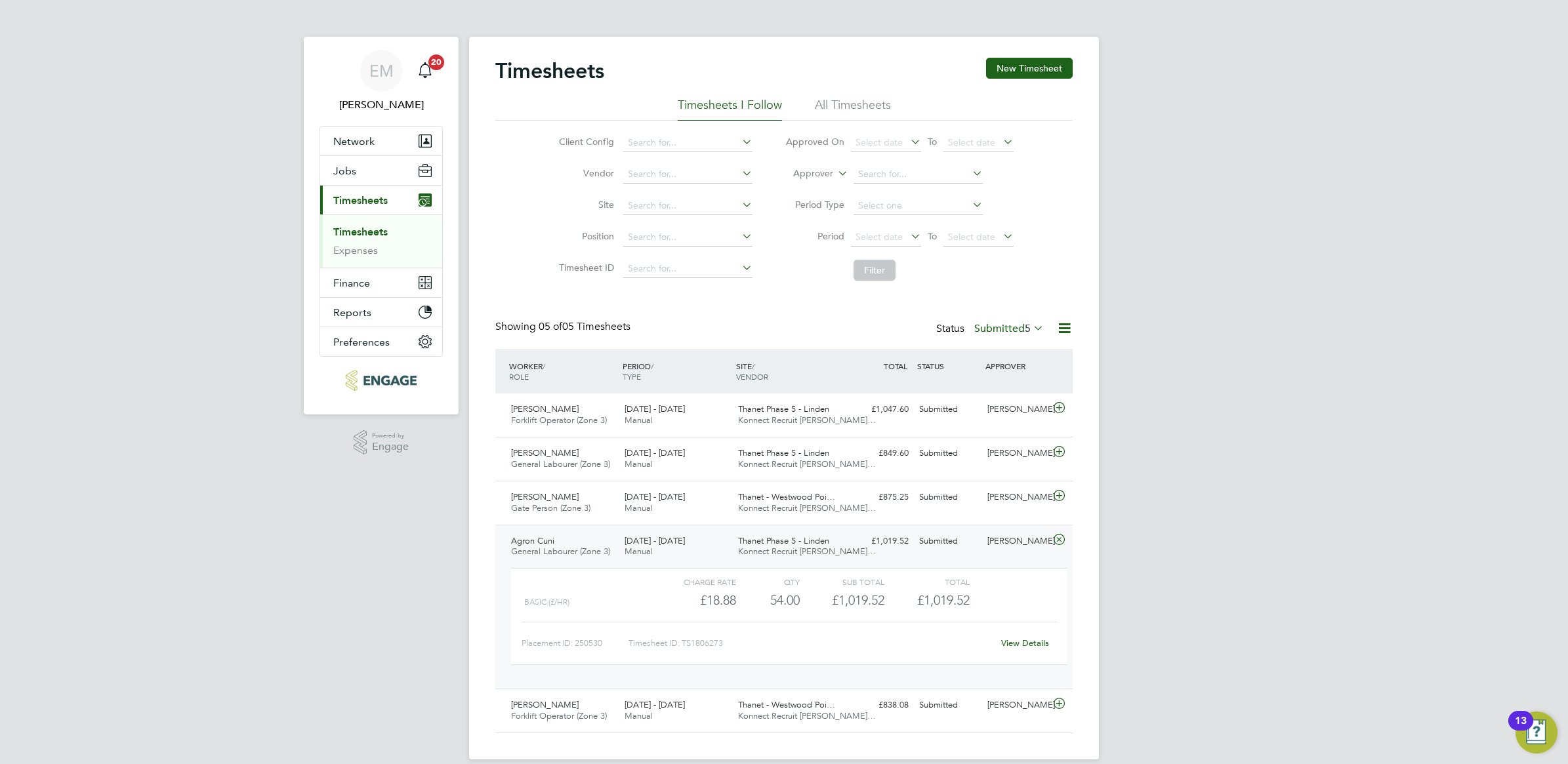
click at [1025, 637] on div "View Details" at bounding box center [1024, 643] width 64 height 21
click at [890, 610] on div "£1,019.52" at bounding box center [926, 600] width 85 height 21
click at [1021, 647] on link "View Details" at bounding box center [1025, 643] width 48 height 11
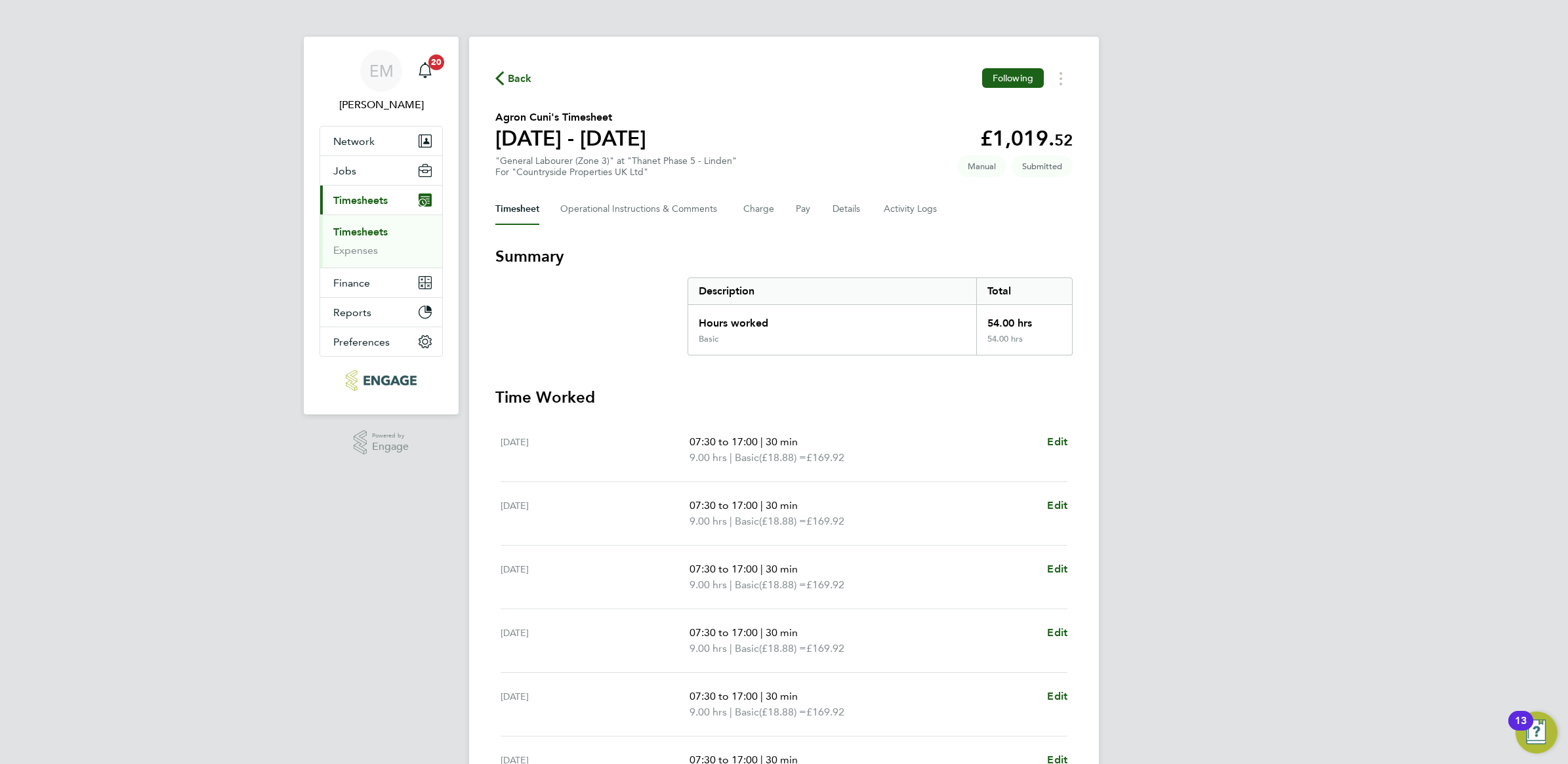
click at [516, 79] on span "Back" at bounding box center [520, 79] width 25 height 16
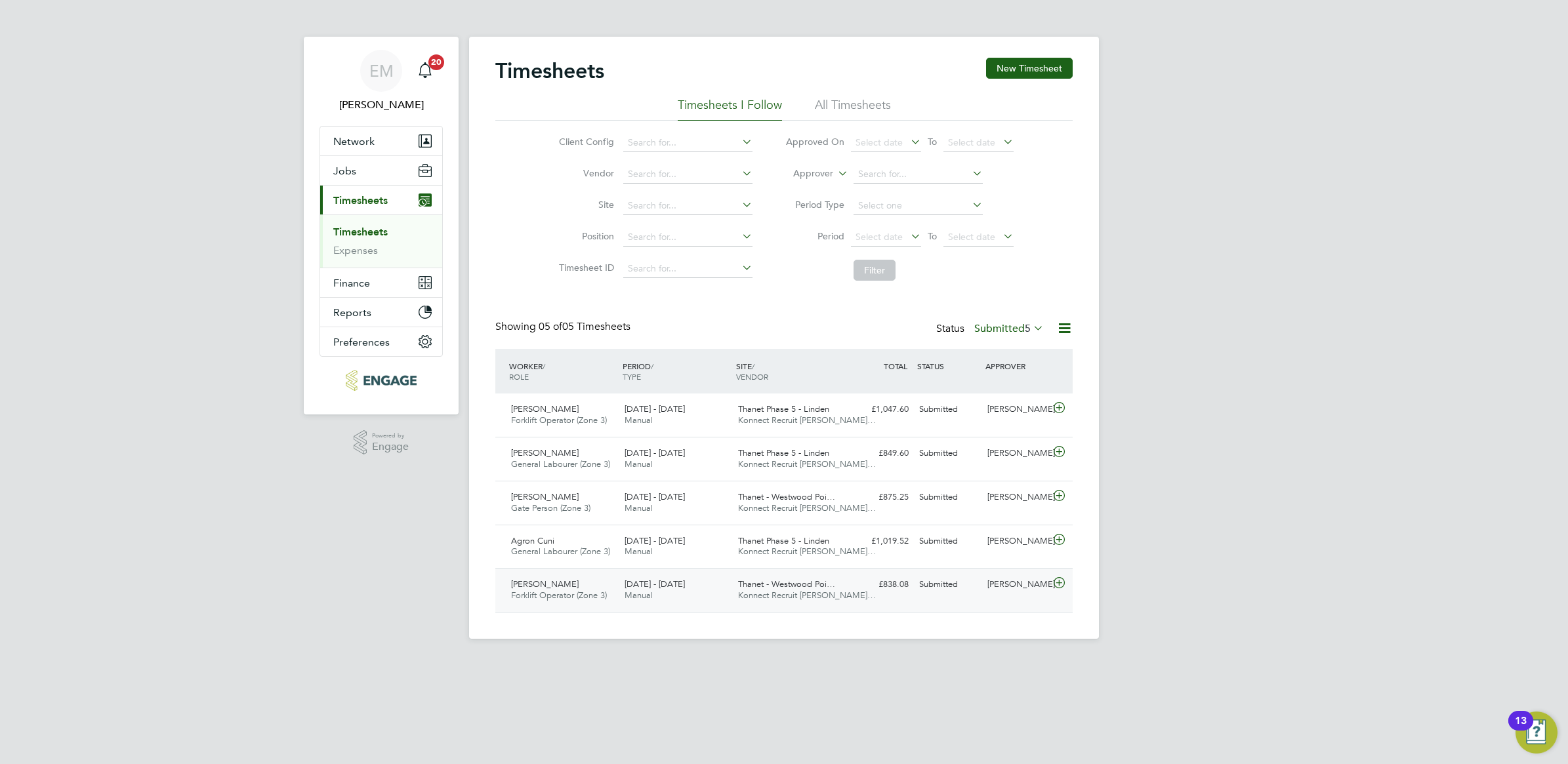
click at [989, 594] on div "[PERSON_NAME]" at bounding box center [1017, 584] width 68 height 21
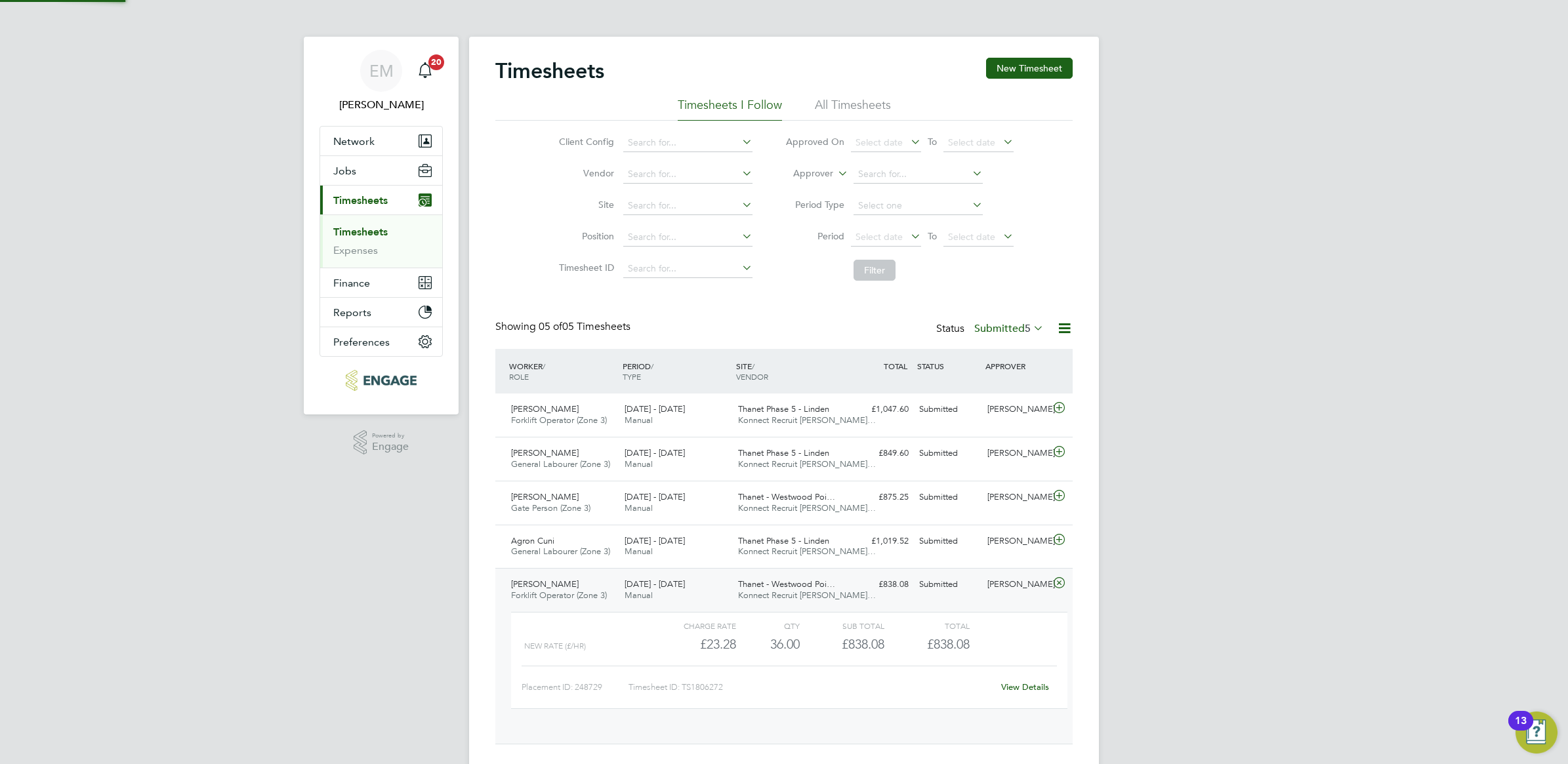
scroll to position [21, 128]
click at [1015, 687] on link "View Details" at bounding box center [1025, 687] width 48 height 11
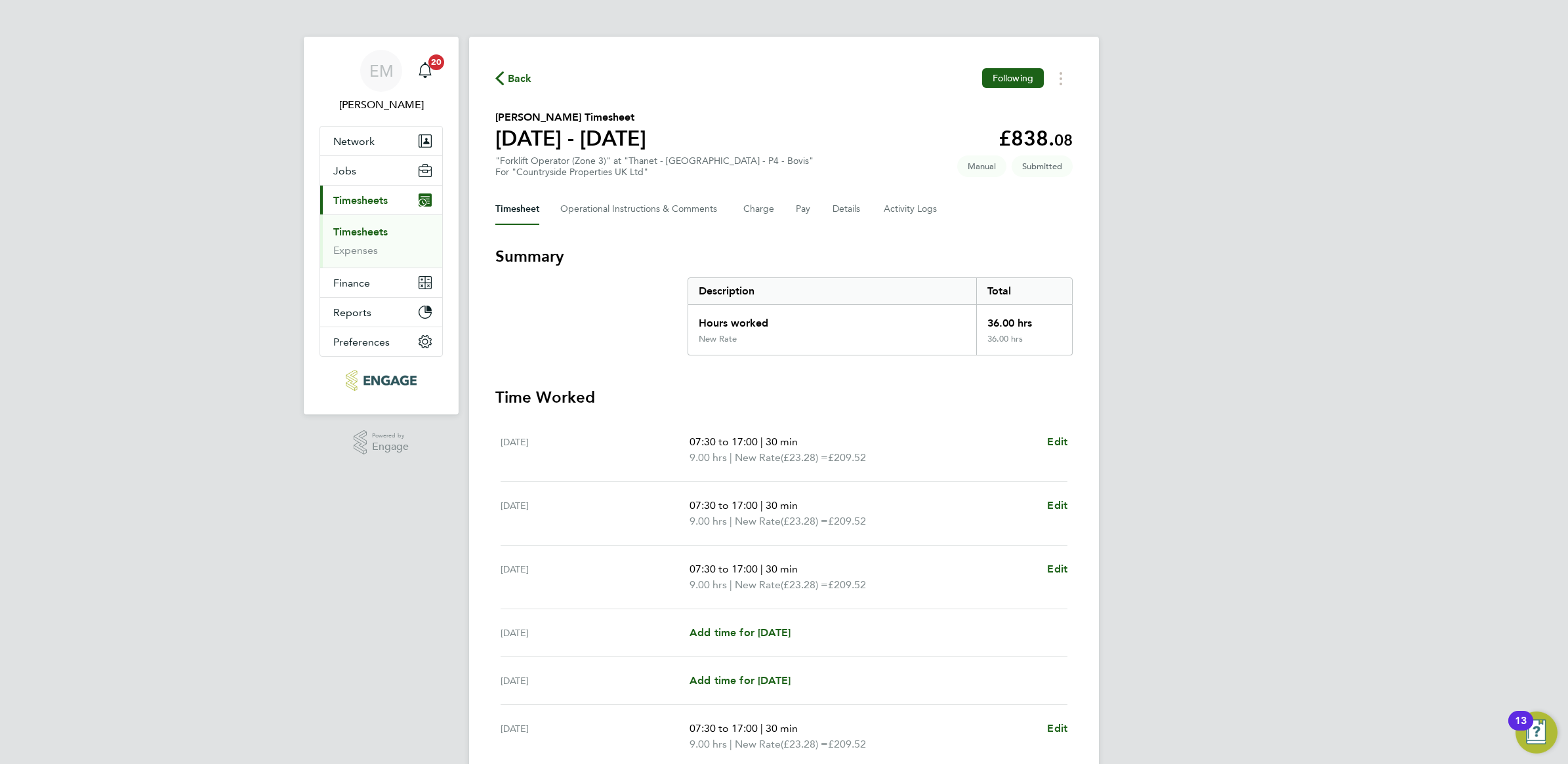
click at [517, 83] on span "Back" at bounding box center [520, 79] width 25 height 16
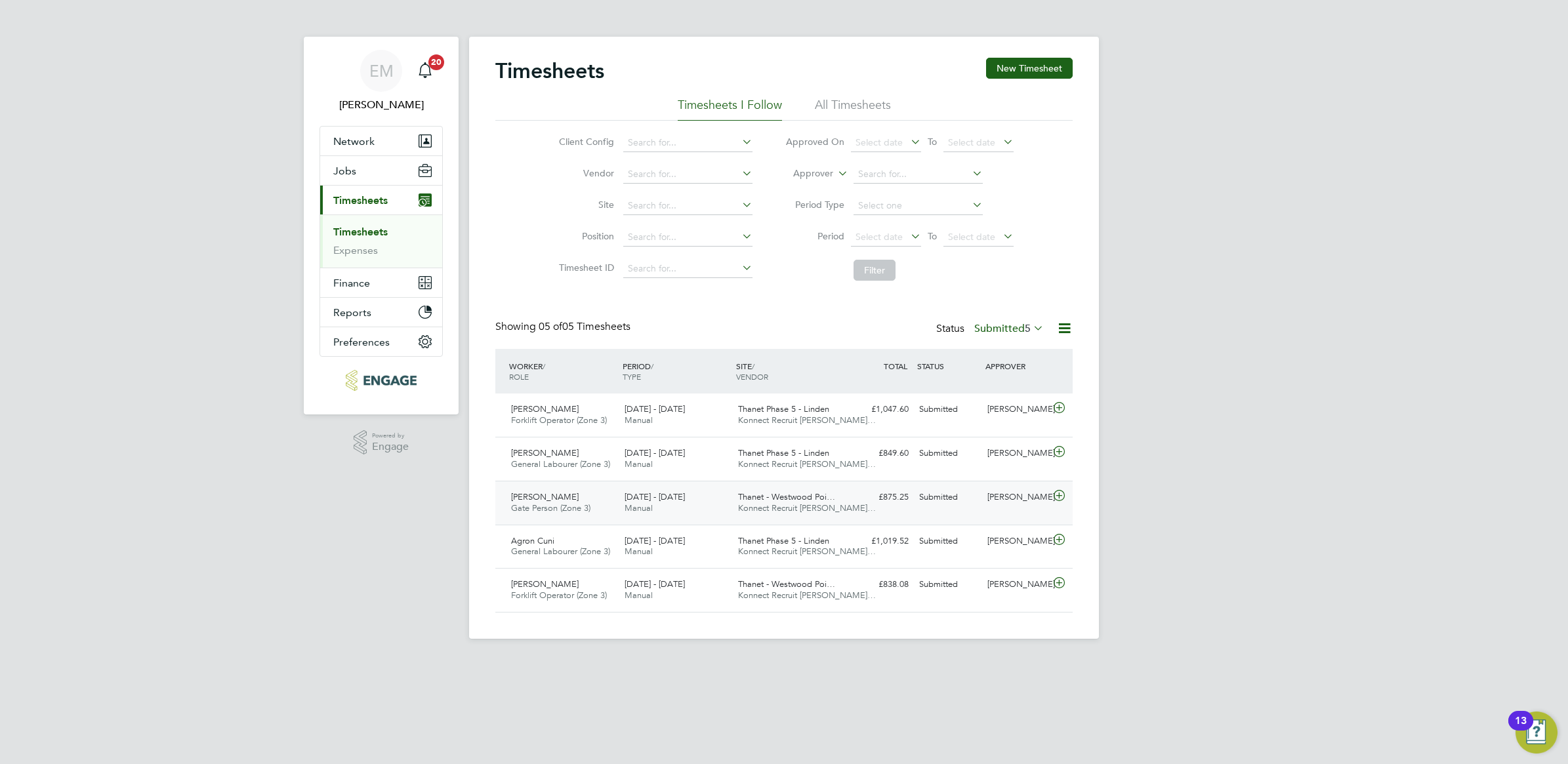
click at [998, 486] on div "[PERSON_NAME]" at bounding box center [1017, 497] width 68 height 21
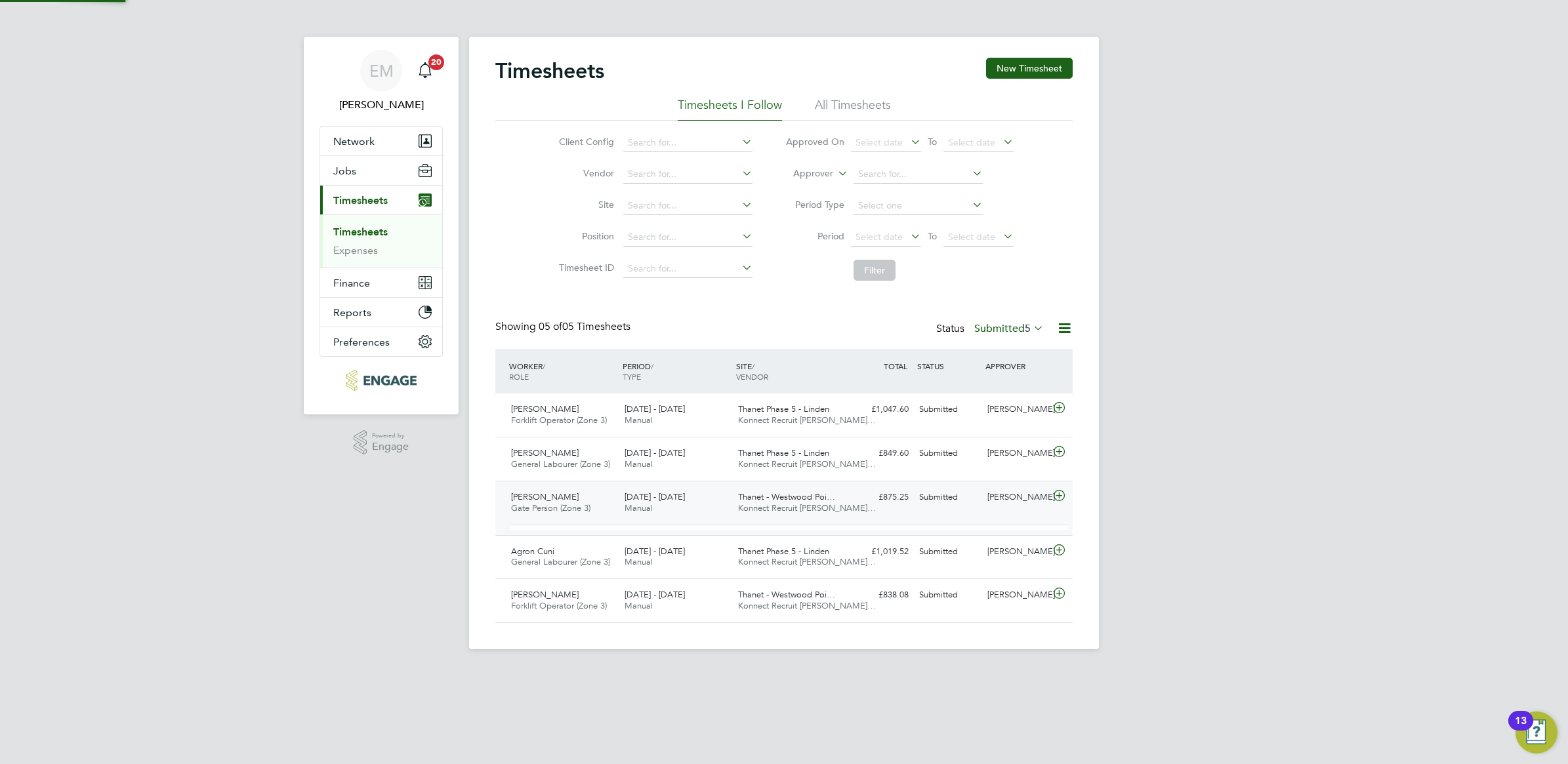
scroll to position [21, 128]
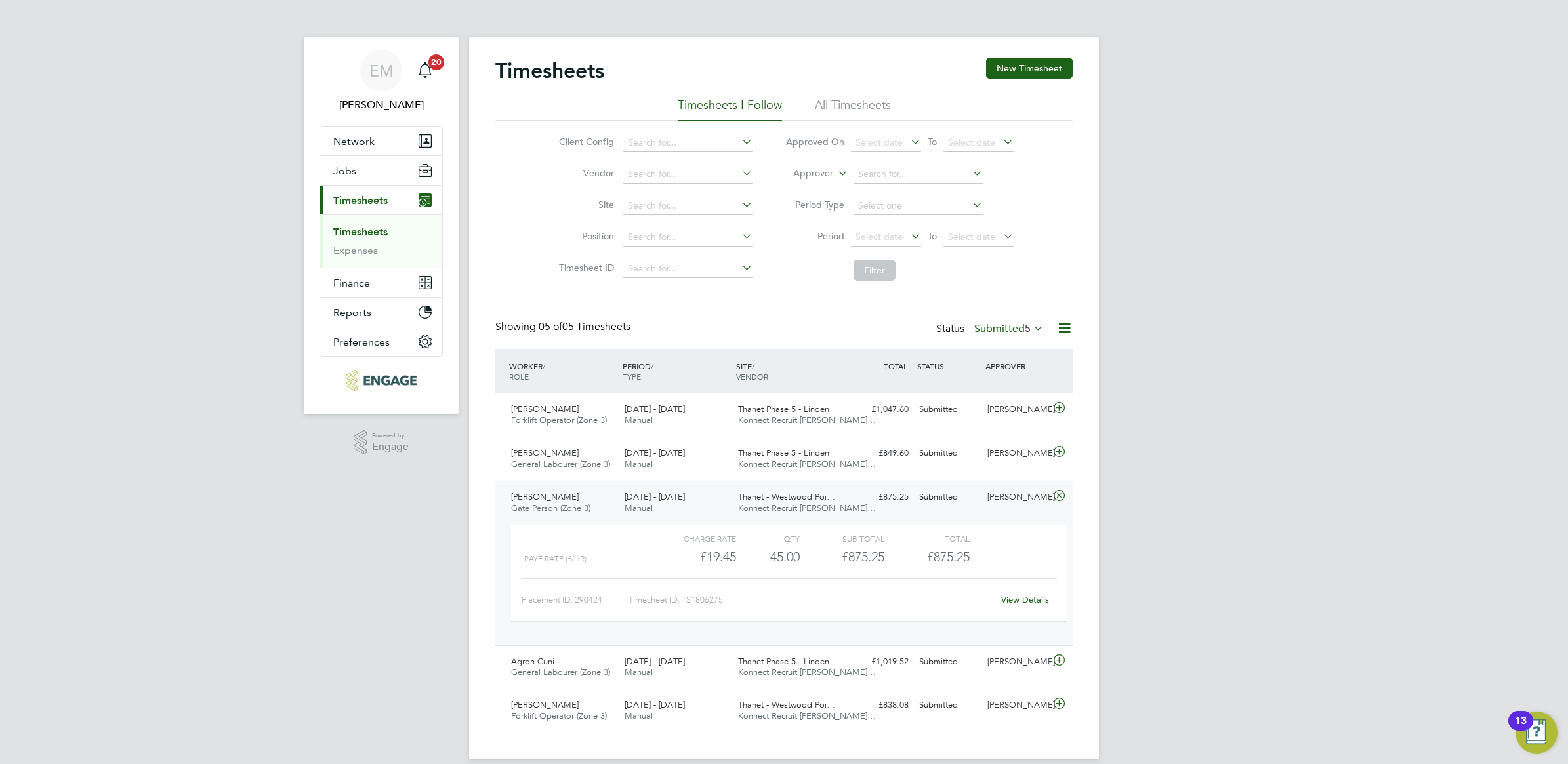
click at [1031, 601] on link "View Details" at bounding box center [1025, 600] width 48 height 11
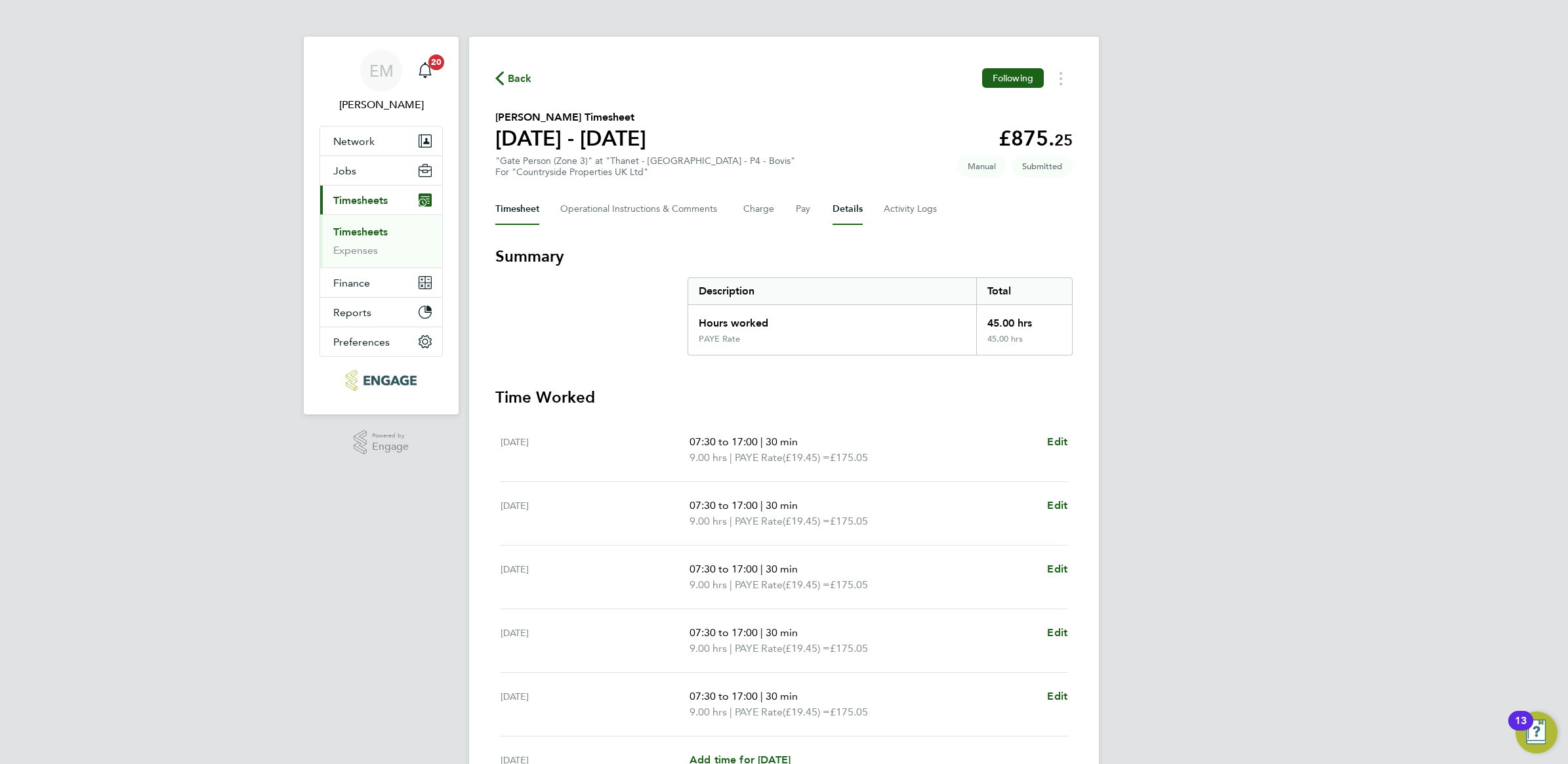
click at [838, 209] on button "Details" at bounding box center [847, 209] width 30 height 32
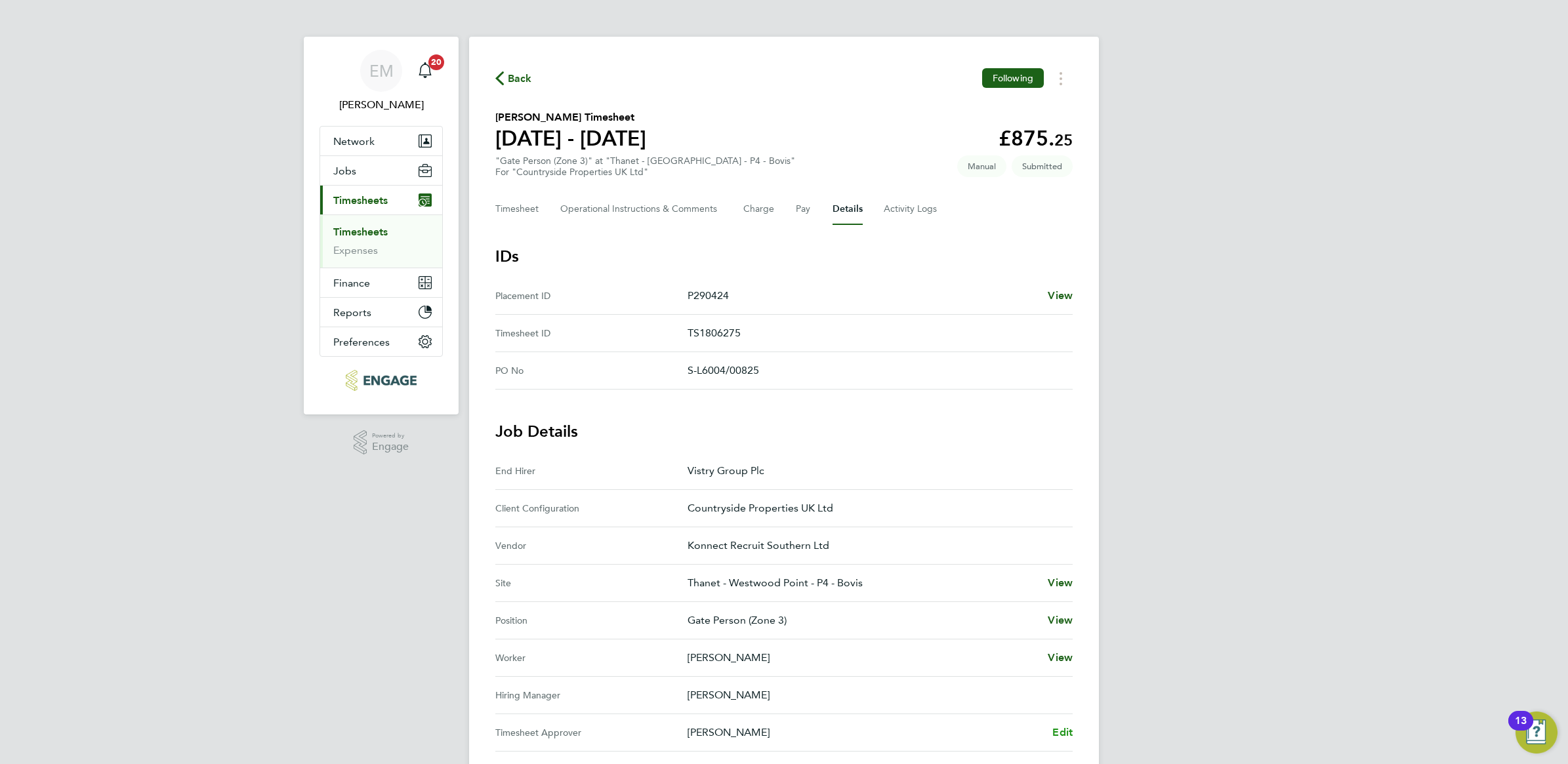
click at [1059, 732] on span "Edit" at bounding box center [1063, 732] width 21 height 13
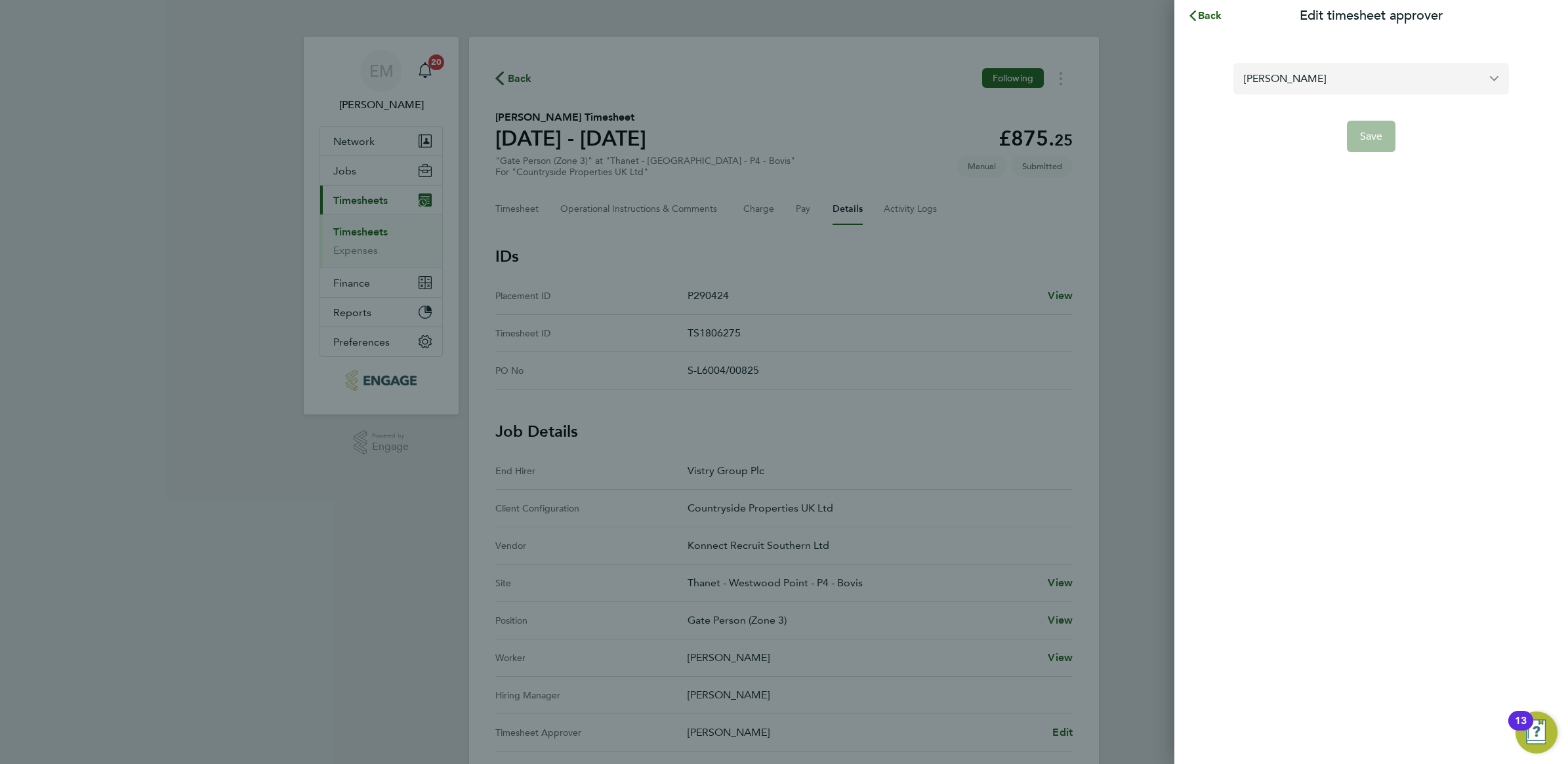
click at [1274, 73] on input "[PERSON_NAME]" at bounding box center [1370, 78] width 275 height 31
click at [1274, 94] on li "[PERSON_NAME]" at bounding box center [1370, 110] width 275 height 33
type input "[PERSON_NAME]"
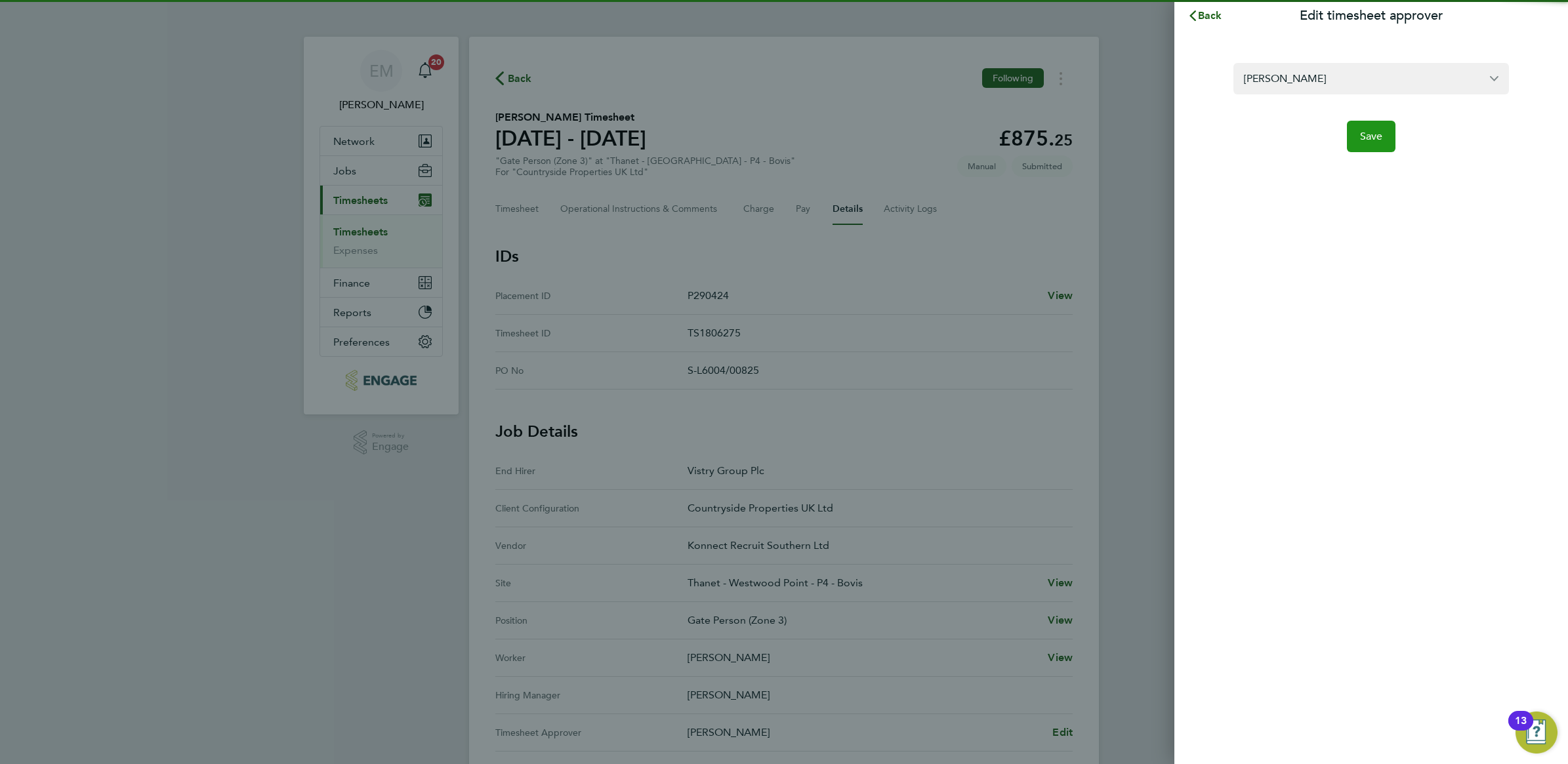
click at [1389, 142] on button "Save" at bounding box center [1371, 136] width 49 height 32
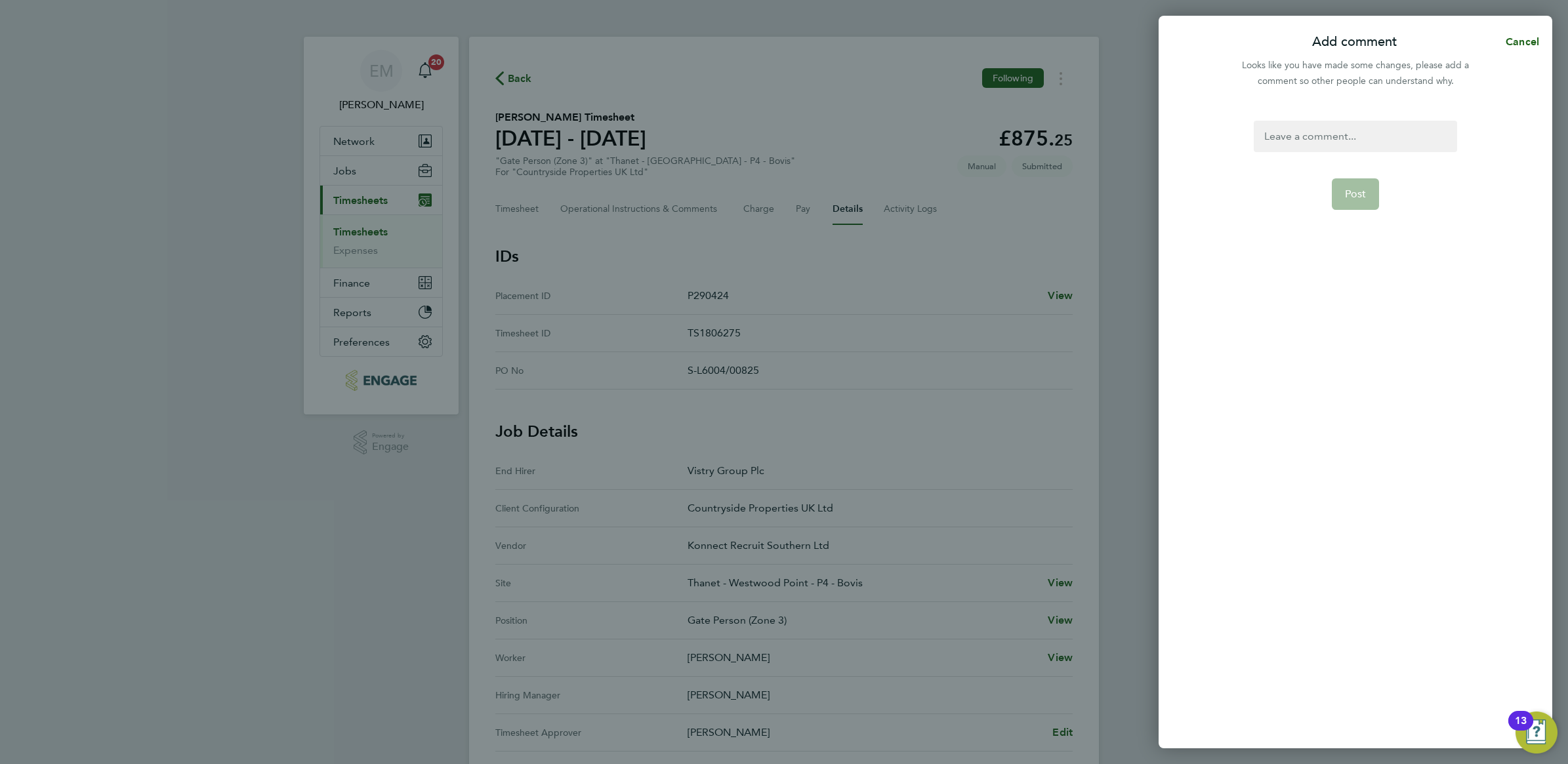
click at [1382, 125] on div at bounding box center [1355, 136] width 202 height 32
click at [1346, 194] on span "Post" at bounding box center [1355, 194] width 21 height 13
